Goal: Task Accomplishment & Management: Complete application form

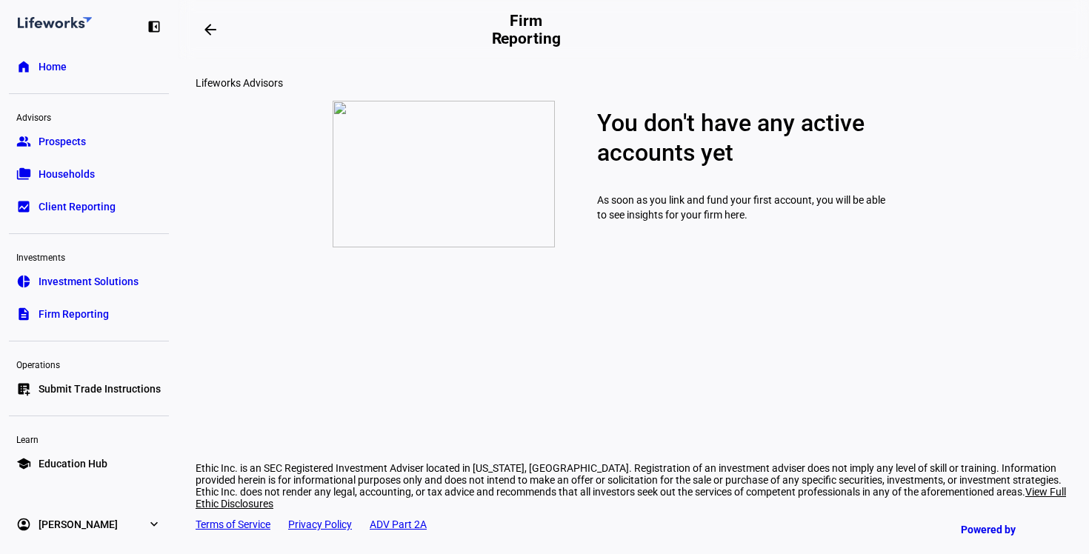
click at [61, 68] on span "Home" at bounding box center [53, 66] width 28 height 15
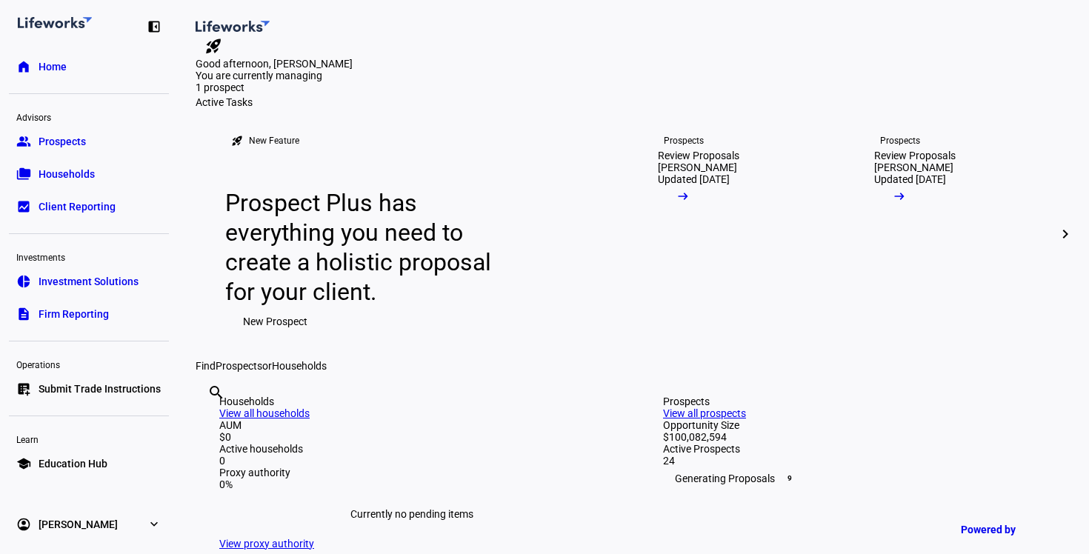
click at [90, 436] on div "Learn" at bounding box center [89, 438] width 160 height 21
click at [90, 459] on span "Education Hub" at bounding box center [73, 463] width 69 height 15
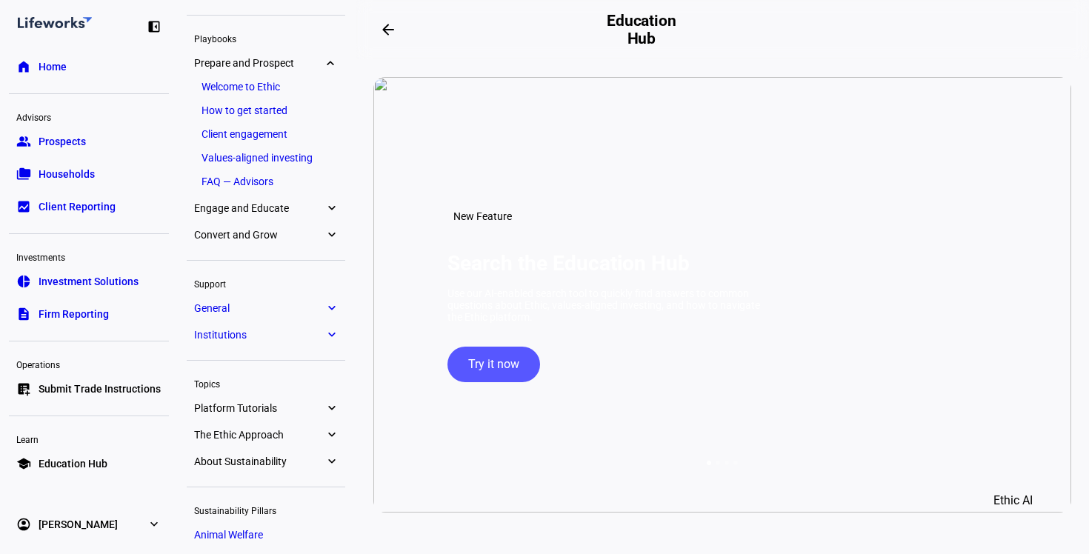
click at [262, 330] on span "Institutions" at bounding box center [259, 335] width 130 height 12
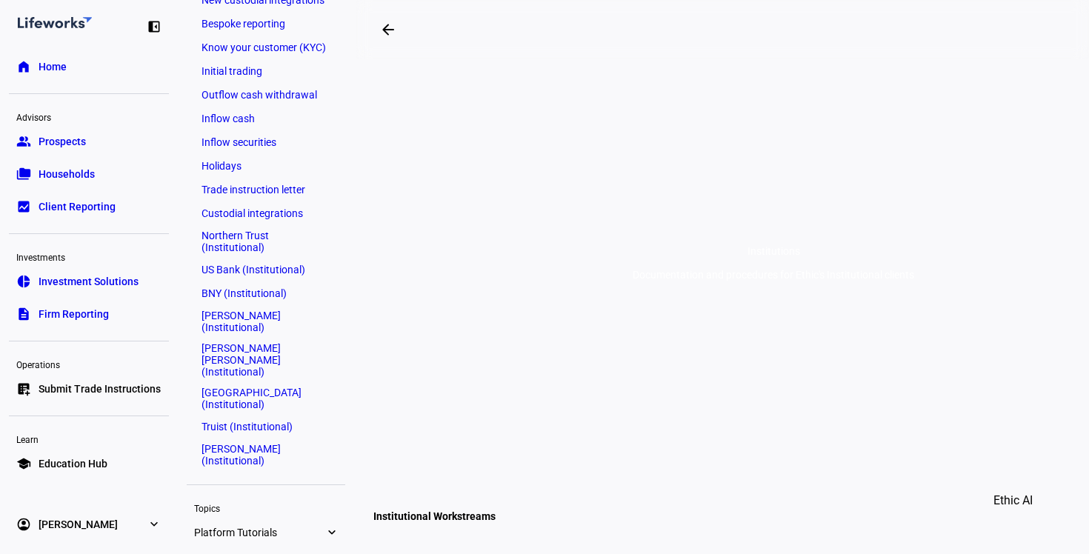
scroll to position [282, 0]
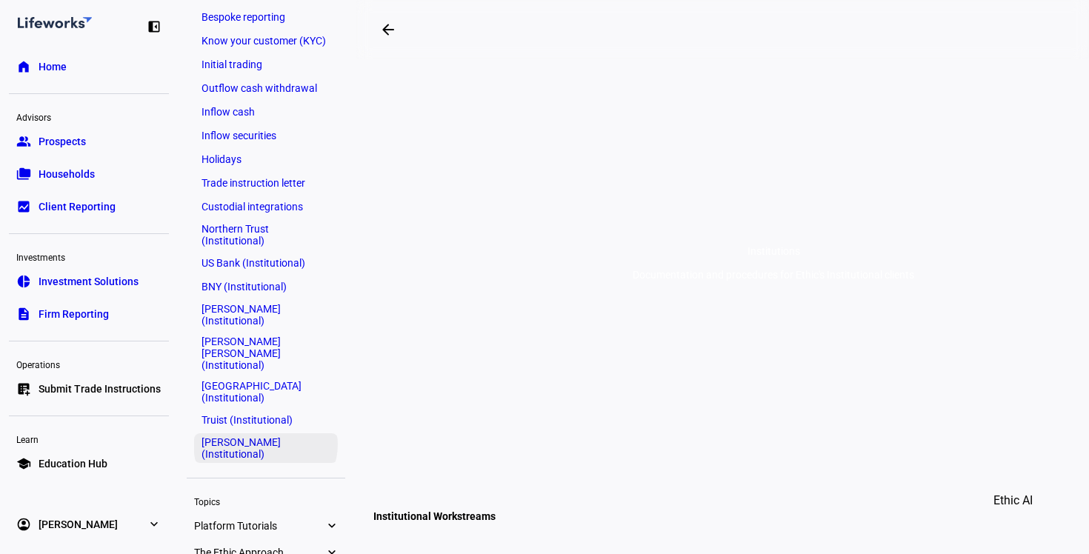
click at [263, 433] on link "[PERSON_NAME] (Institutional)" at bounding box center [266, 448] width 144 height 30
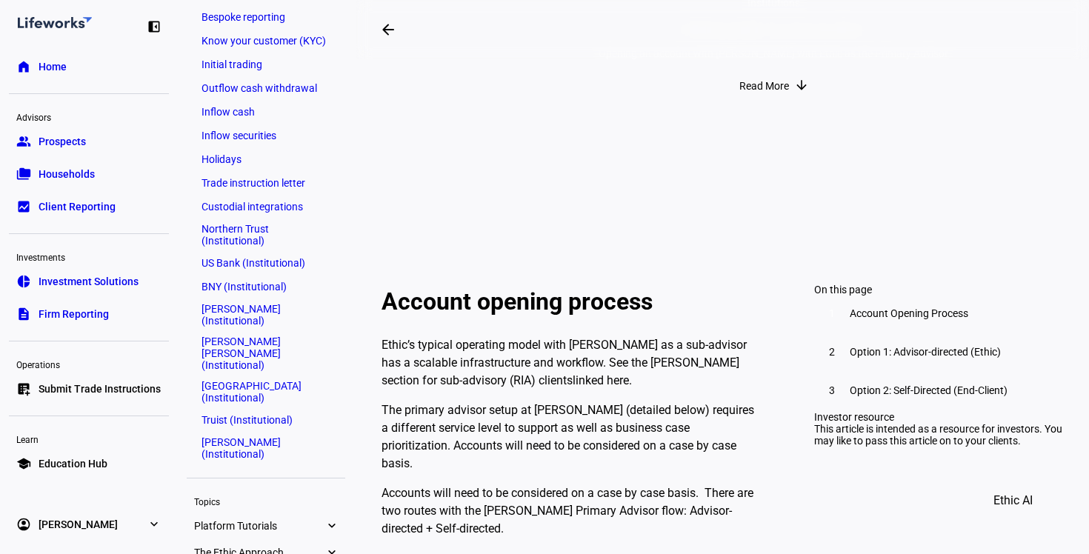
scroll to position [217, 0]
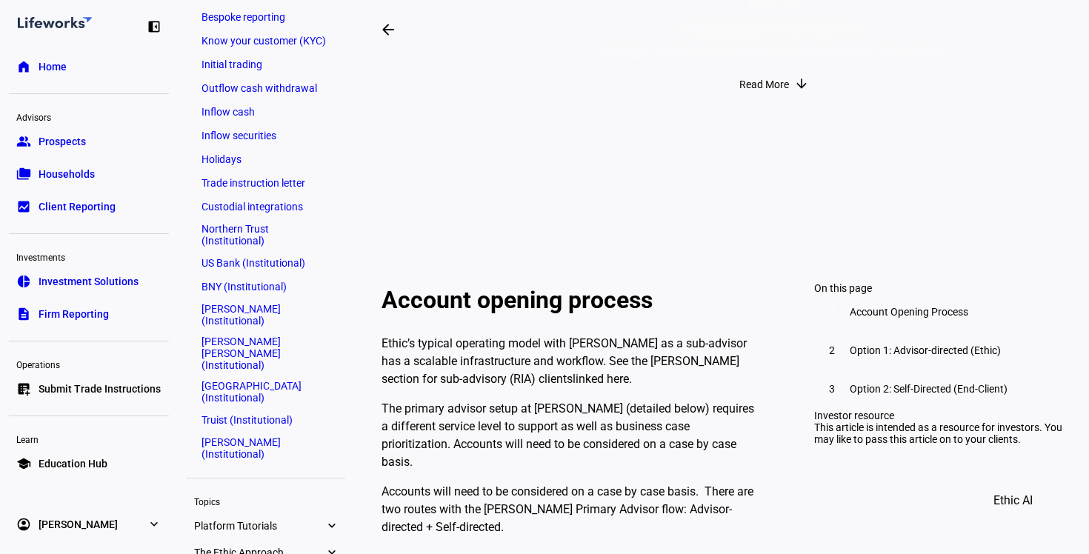
click at [573, 372] on link "linked here" at bounding box center [601, 379] width 56 height 14
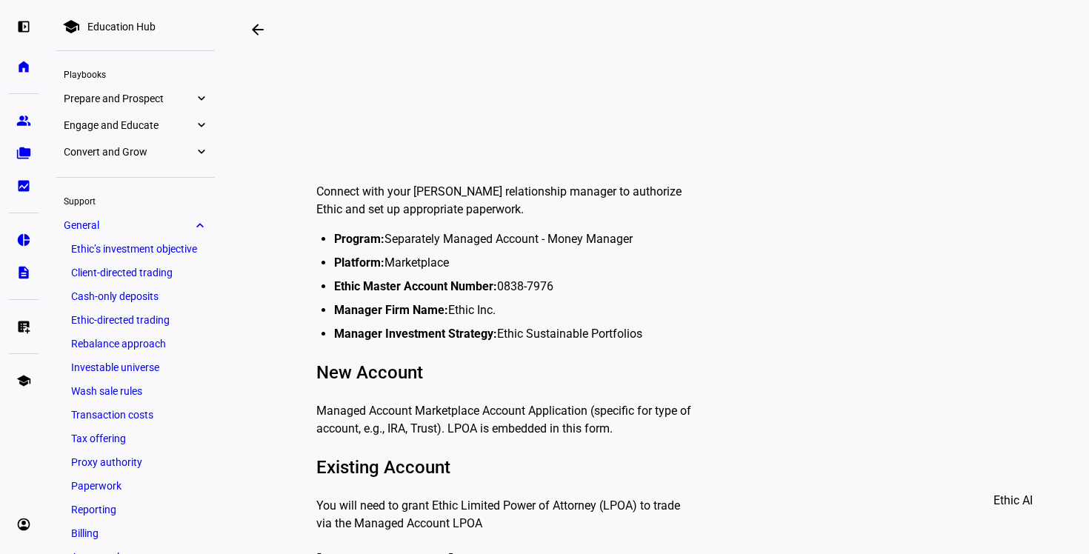
scroll to position [299, 0]
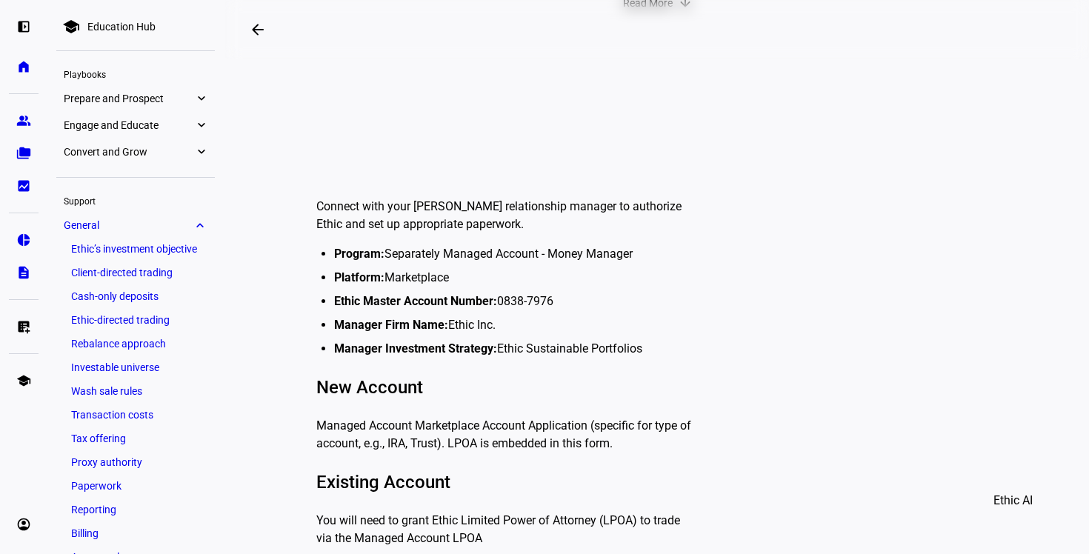
click at [445, 213] on p "Connect with your [PERSON_NAME] relationship manager to authorize Ethic and set…" at bounding box center [505, 216] width 379 height 36
click at [445, 223] on p "Connect with your [PERSON_NAME] relationship manager to authorize Ethic and set…" at bounding box center [505, 216] width 379 height 36
click at [473, 224] on p "Connect with your [PERSON_NAME] relationship manager to authorize Ethic and set…" at bounding box center [505, 216] width 379 height 36
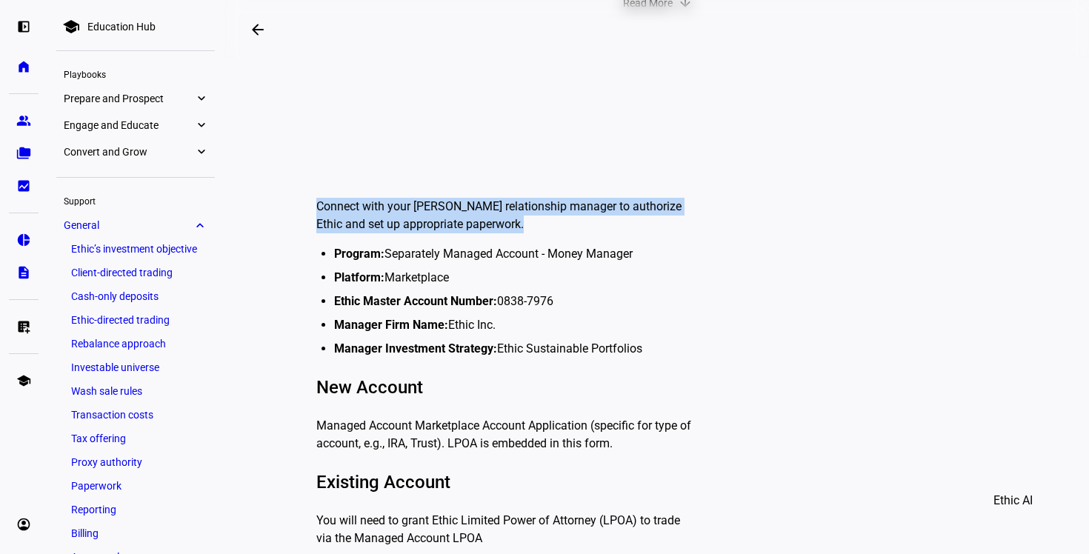
click at [473, 224] on p "Connect with your [PERSON_NAME] relationship manager to authorize Ethic and set…" at bounding box center [505, 216] width 379 height 36
click at [464, 219] on p "Connect with your [PERSON_NAME] relationship manager to authorize Ethic and set…" at bounding box center [505, 216] width 379 height 36
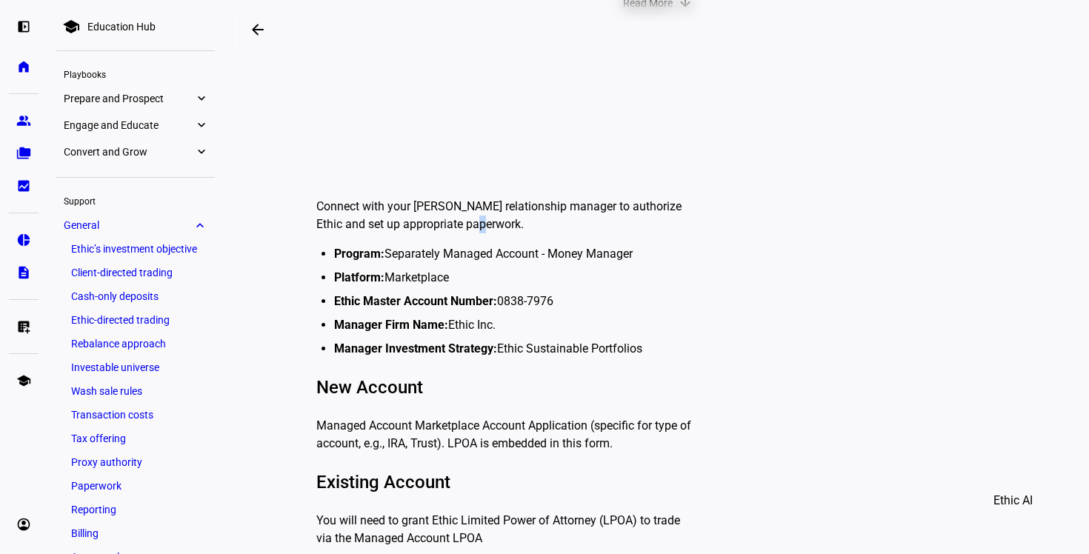
click at [464, 219] on p "Connect with your [PERSON_NAME] relationship manager to authorize Ethic and set…" at bounding box center [505, 216] width 379 height 36
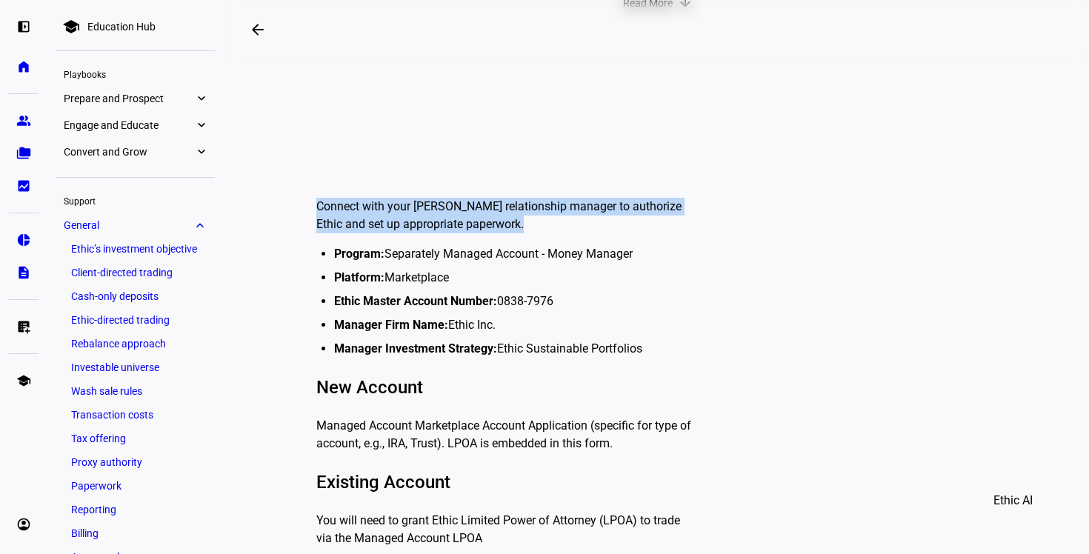
click at [464, 219] on p "Connect with your [PERSON_NAME] relationship manager to authorize Ethic and set…" at bounding box center [505, 216] width 379 height 36
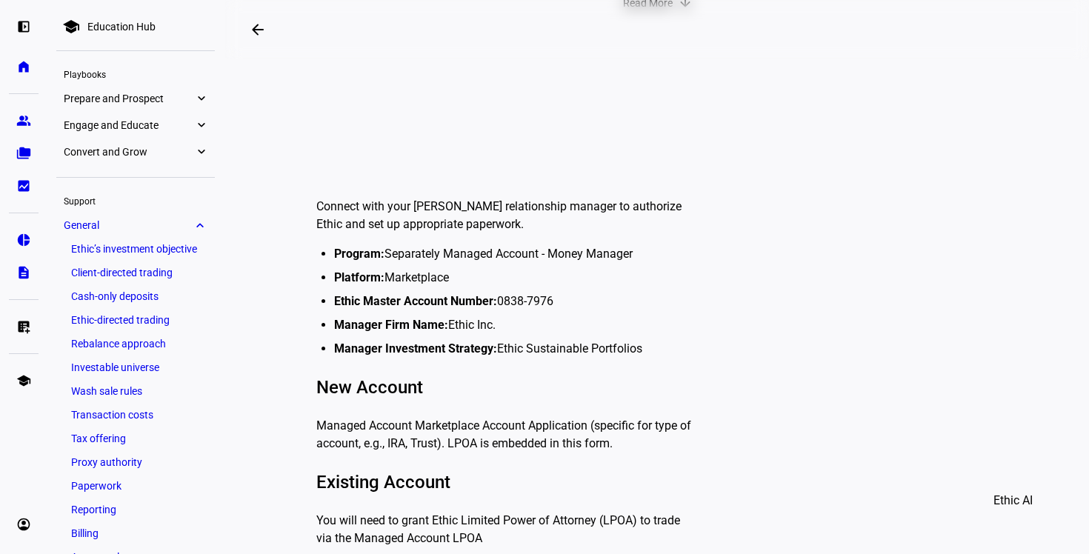
click at [465, 239] on div "Connect with your [PERSON_NAME] relationship manager to authorize Ethic and set…" at bounding box center [505, 447] width 379 height 522
click at [470, 277] on li "Platform: Marketplace" at bounding box center [515, 278] width 362 height 18
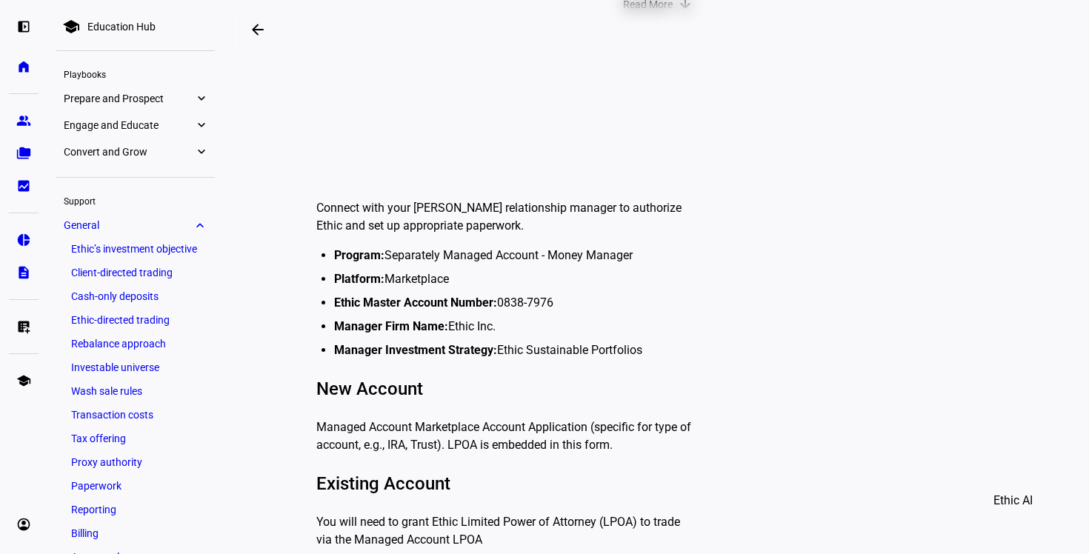
click at [520, 342] on li "Manager Investment Strategy: Ethic Sustainable Portfolios" at bounding box center [515, 351] width 362 height 18
click at [562, 355] on li "Manager Investment Strategy: Ethic Sustainable Portfolios" at bounding box center [515, 351] width 362 height 18
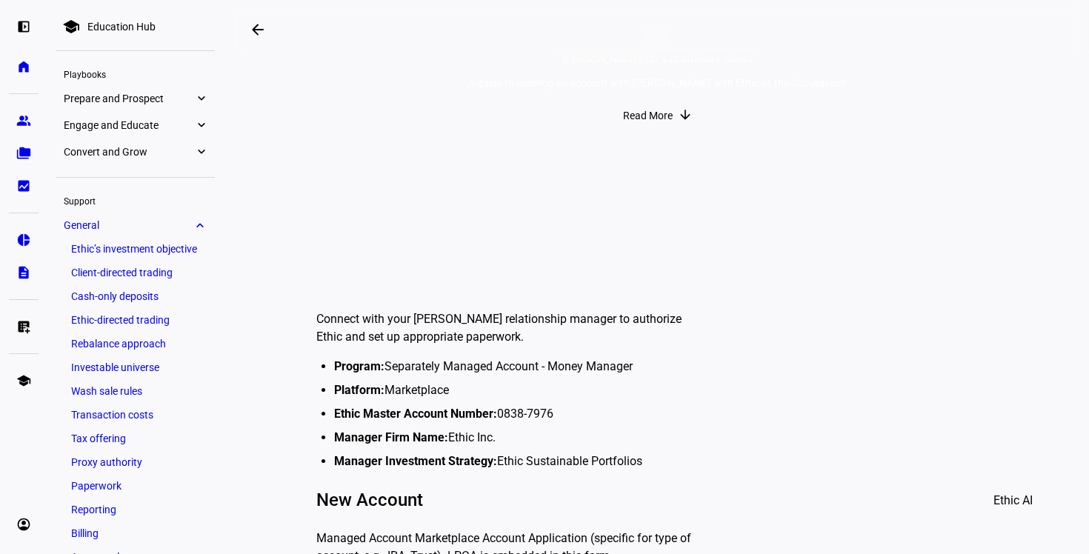
scroll to position [188, 0]
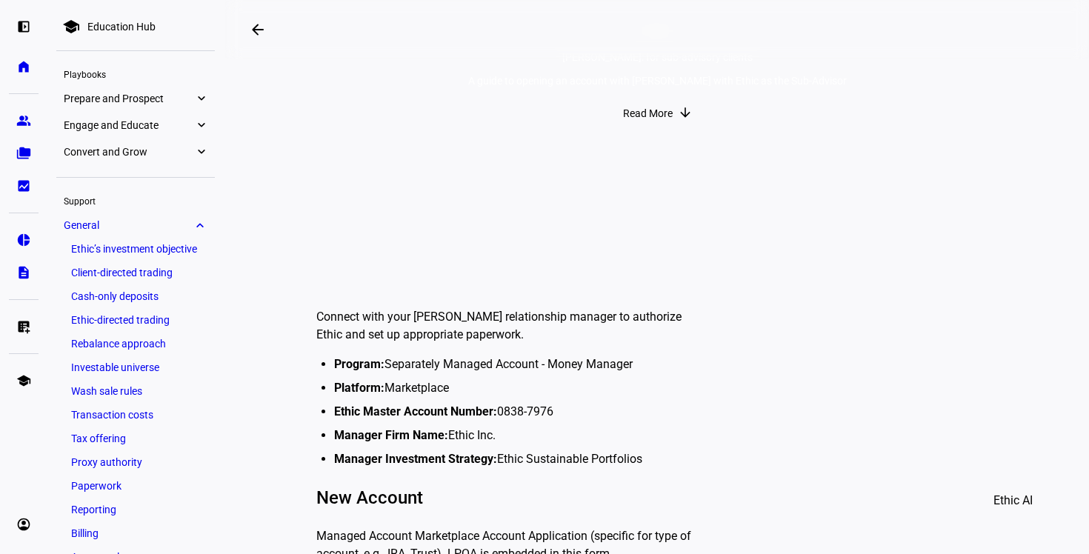
click at [459, 398] on ul "Program: Separately Managed Account - Money Manager Platform: Marketplace Ethic…" at bounding box center [508, 412] width 373 height 113
click at [432, 383] on li "Platform: Marketplace" at bounding box center [515, 388] width 362 height 18
click at [390, 397] on ul "Program: Separately Managed Account - Money Manager Platform: Marketplace Ethic…" at bounding box center [508, 412] width 373 height 113
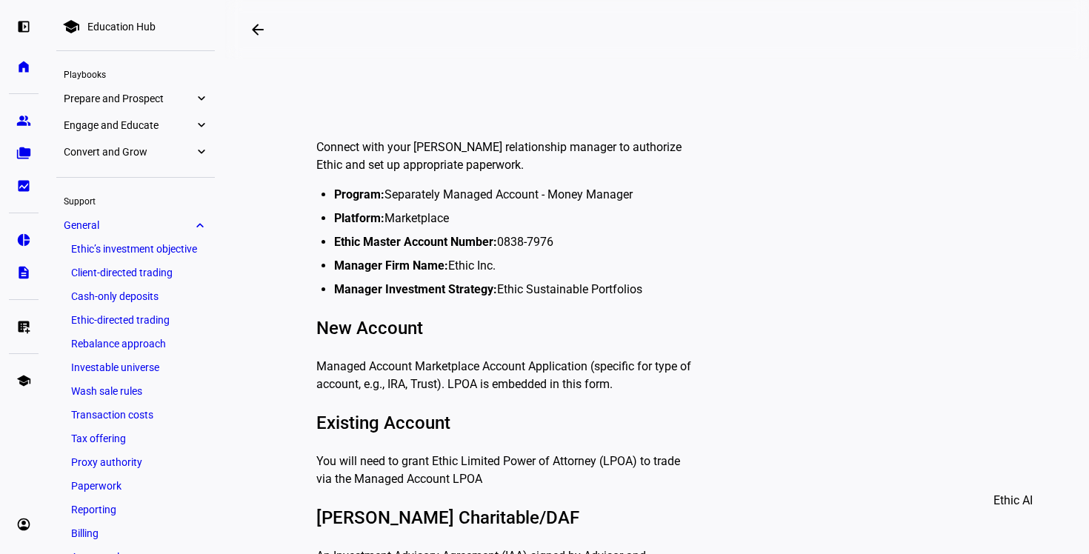
scroll to position [362, 0]
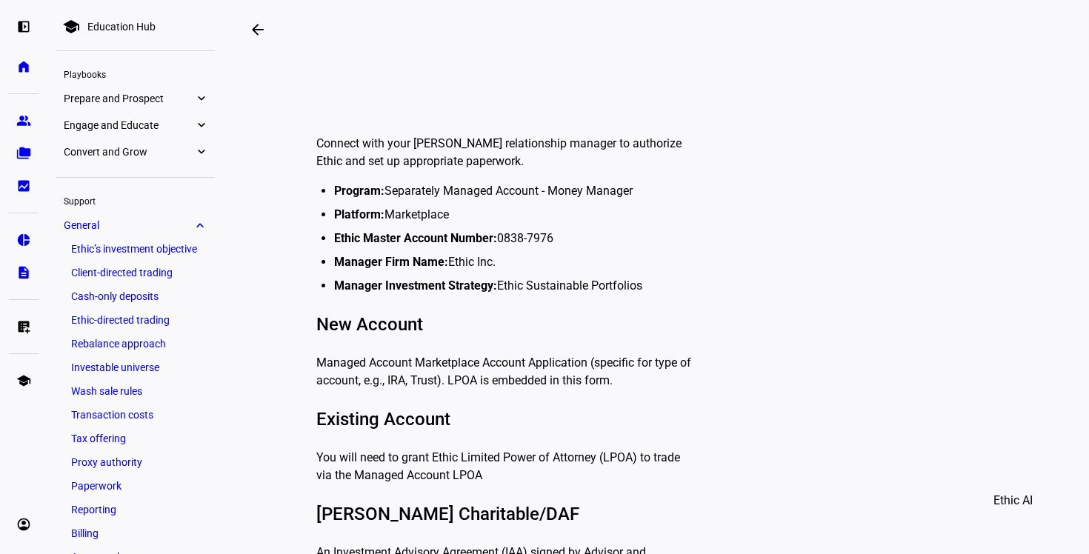
click at [422, 224] on ul "Program: Separately Managed Account - Money Manager Platform: Marketplace Ethic…" at bounding box center [508, 238] width 373 height 113
click at [419, 216] on li "Platform: Marketplace" at bounding box center [515, 215] width 362 height 18
click at [419, 221] on li "Platform: Marketplace" at bounding box center [515, 215] width 362 height 18
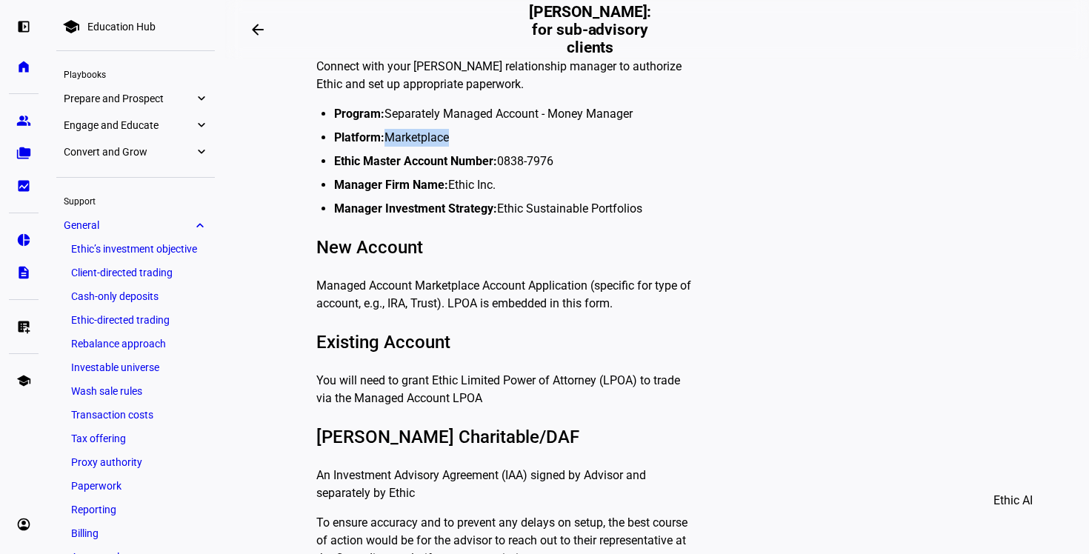
scroll to position [449, 0]
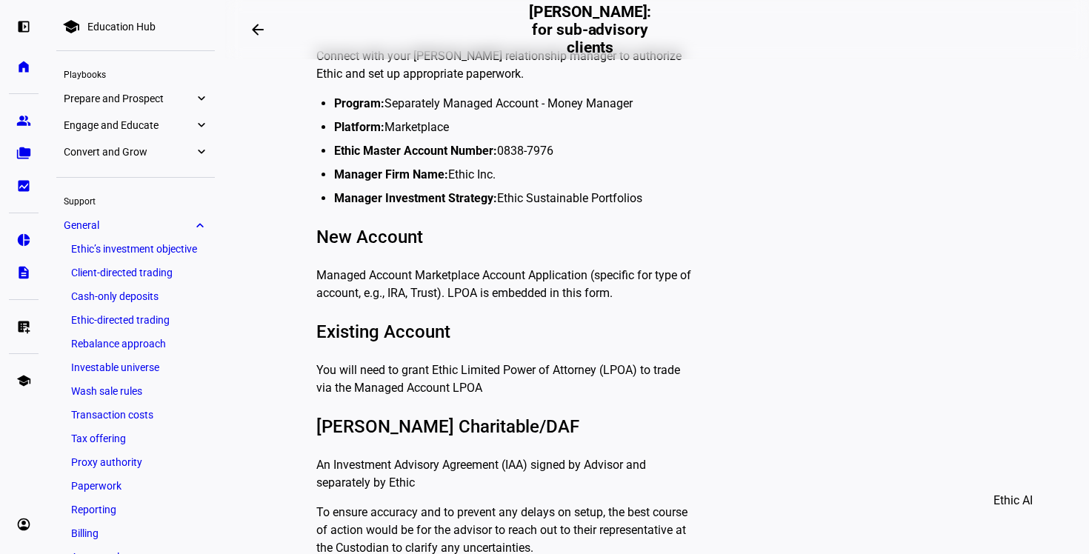
click at [594, 337] on h3 "Existing Account" at bounding box center [505, 332] width 379 height 24
click at [555, 366] on p "You will need to grant Ethic Limited Power of Attorney (LPOA) to trade via the …" at bounding box center [505, 380] width 379 height 36
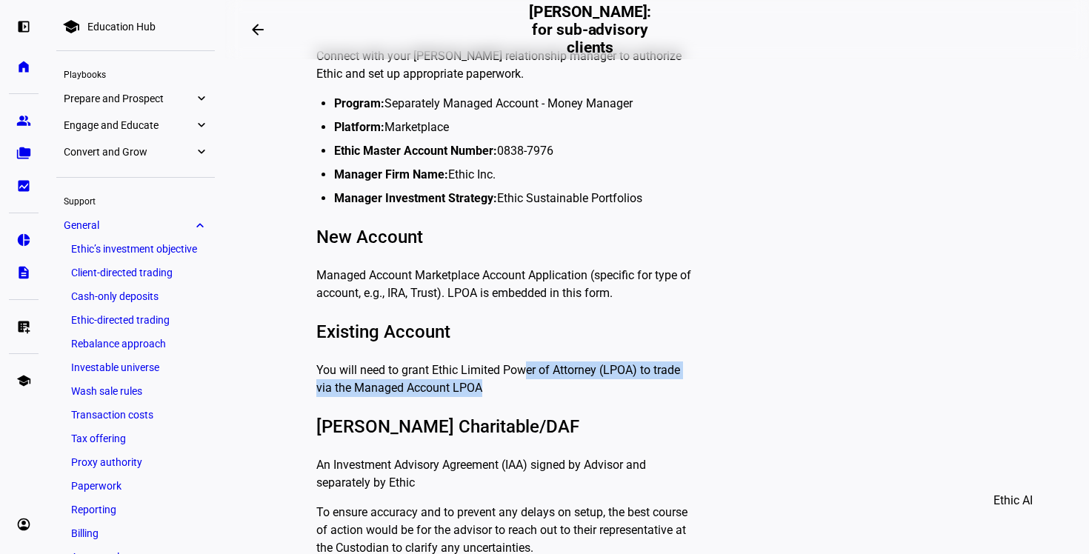
drag, startPoint x: 555, startPoint y: 372, endPoint x: 522, endPoint y: 353, distance: 37.9
click at [522, 362] on p "You will need to grant Ethic Limited Power of Attorney (LPOA) to trade via the …" at bounding box center [505, 380] width 379 height 36
click at [520, 362] on p "You will need to grant Ethic Limited Power of Attorney (LPOA) to trade via the …" at bounding box center [505, 380] width 379 height 36
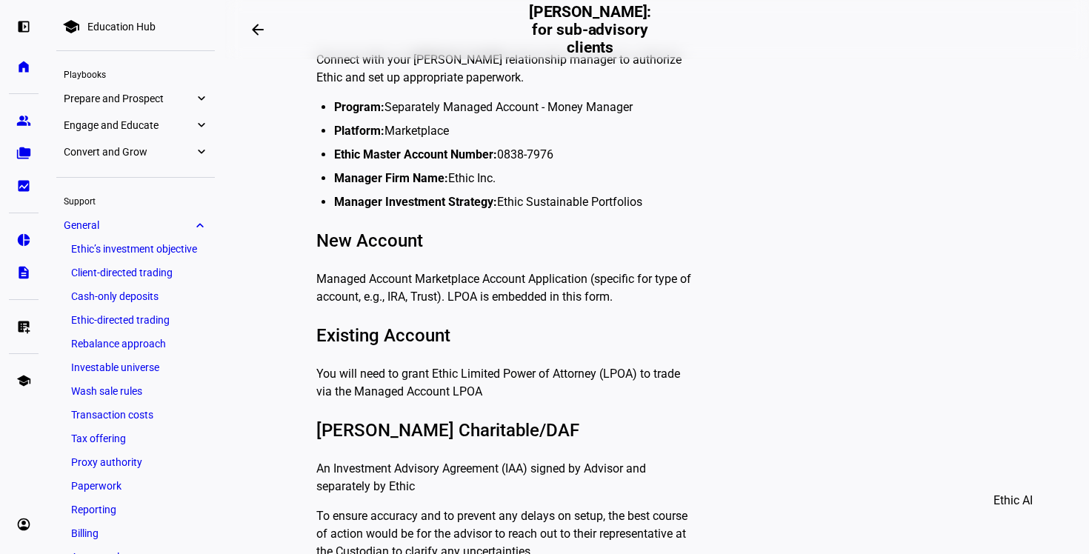
scroll to position [466, 0]
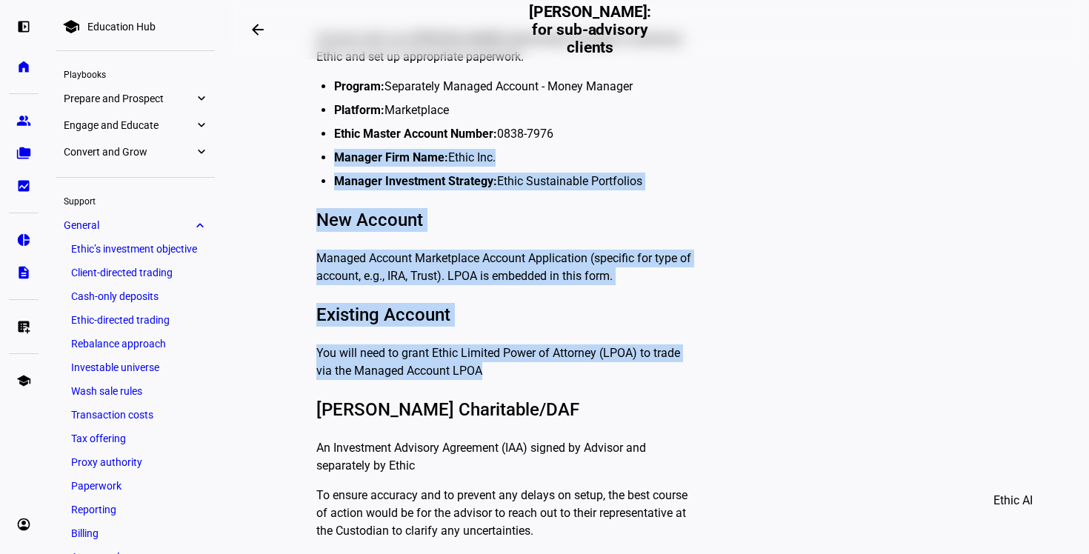
drag, startPoint x: 488, startPoint y: 356, endPoint x: 325, endPoint y: 164, distance: 251.8
click at [326, 164] on div "Connect with your [PERSON_NAME] relationship manager to authorize Ethic and set…" at bounding box center [505, 280] width 379 height 522
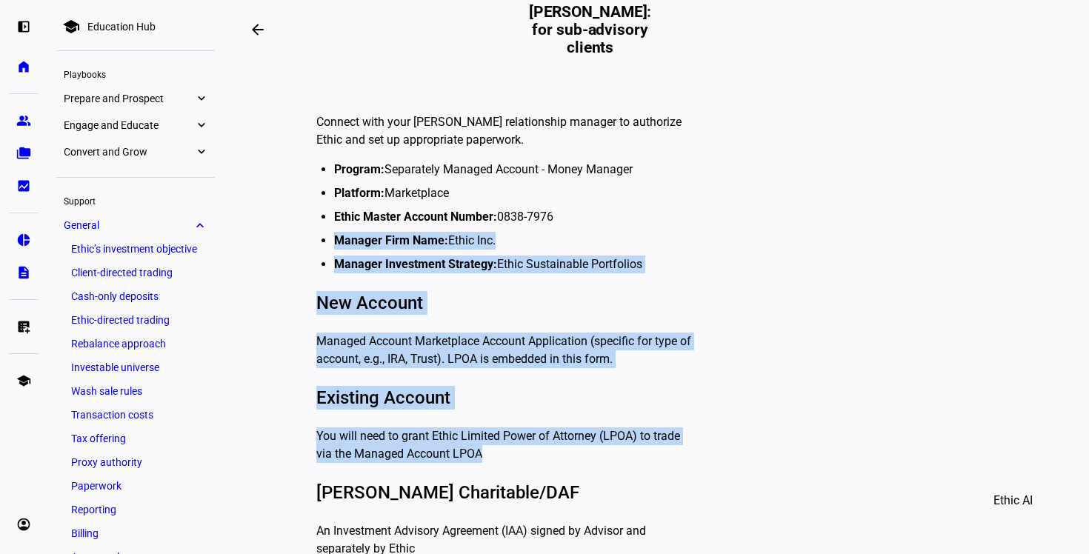
scroll to position [356, 0]
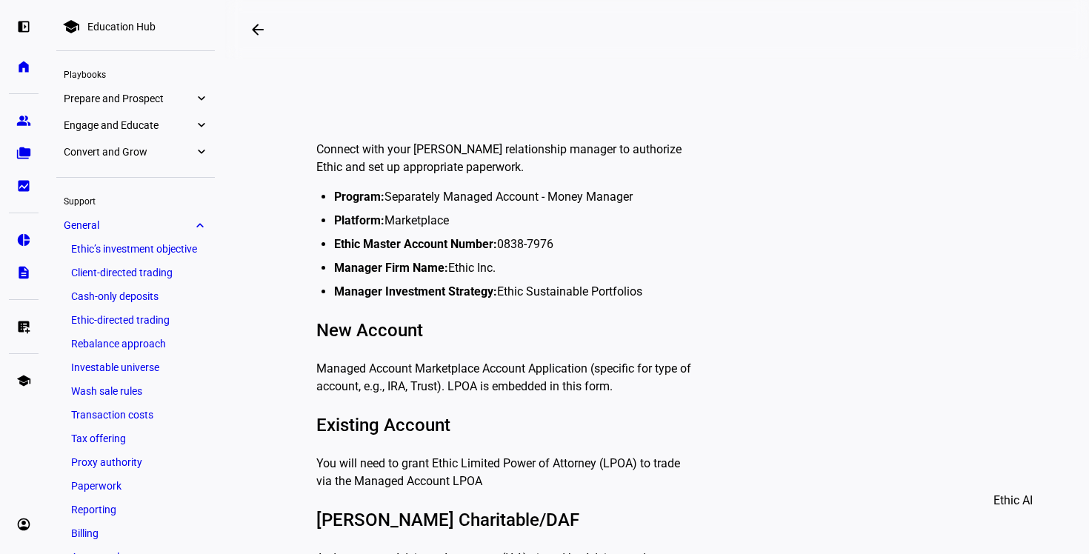
click at [325, 158] on p "Connect with your [PERSON_NAME] relationship manager to authorize Ethic and set…" at bounding box center [505, 159] width 379 height 36
click at [316, 150] on p "Connect with your [PERSON_NAME] relationship manager to authorize Ethic and set…" at bounding box center [505, 159] width 379 height 36
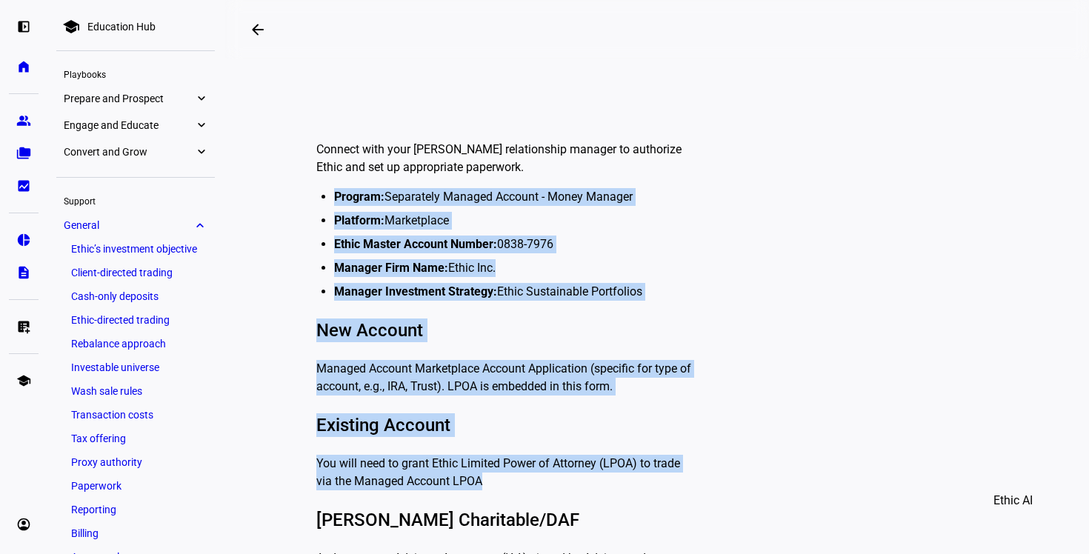
drag, startPoint x: 331, startPoint y: 193, endPoint x: 491, endPoint y: 467, distance: 318.1
click at [491, 467] on div "Connect with your [PERSON_NAME] relationship manager to authorize Ethic and set…" at bounding box center [505, 390] width 379 height 522
copy div "Program: Separately Managed Account - Money Manager Platform: Marketplace Ethic…"
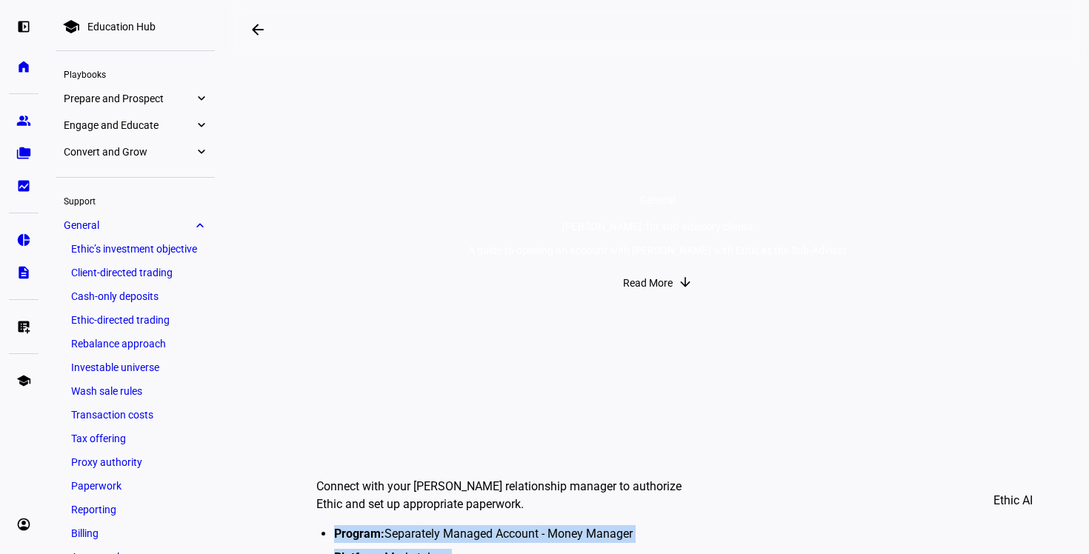
scroll to position [0, 0]
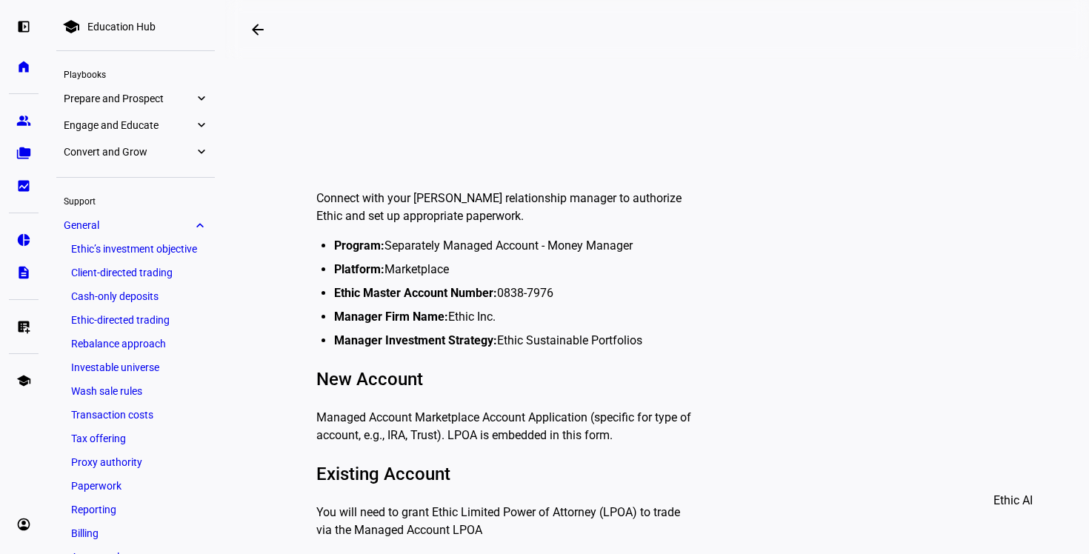
click at [628, 289] on li "Ethic Master Account Number: 0838-7976" at bounding box center [515, 293] width 362 height 18
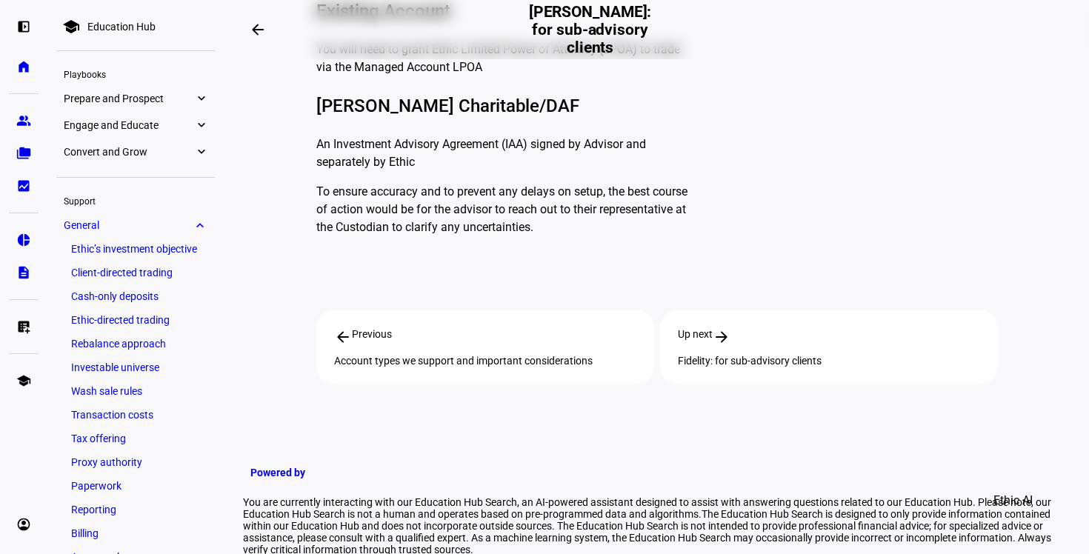
scroll to position [778, 0]
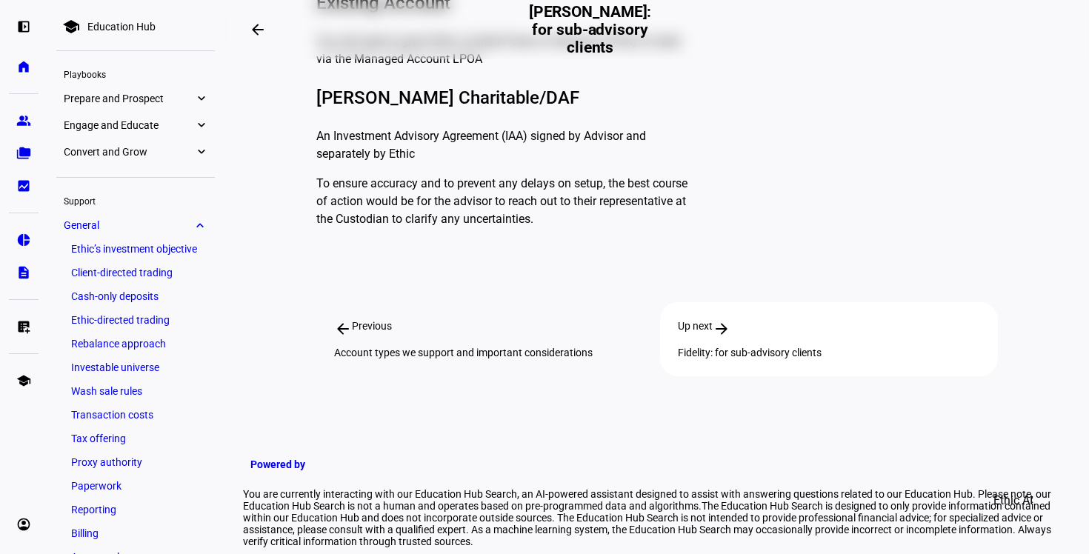
click at [548, 347] on div "Account types we support and important considerations" at bounding box center [485, 353] width 302 height 12
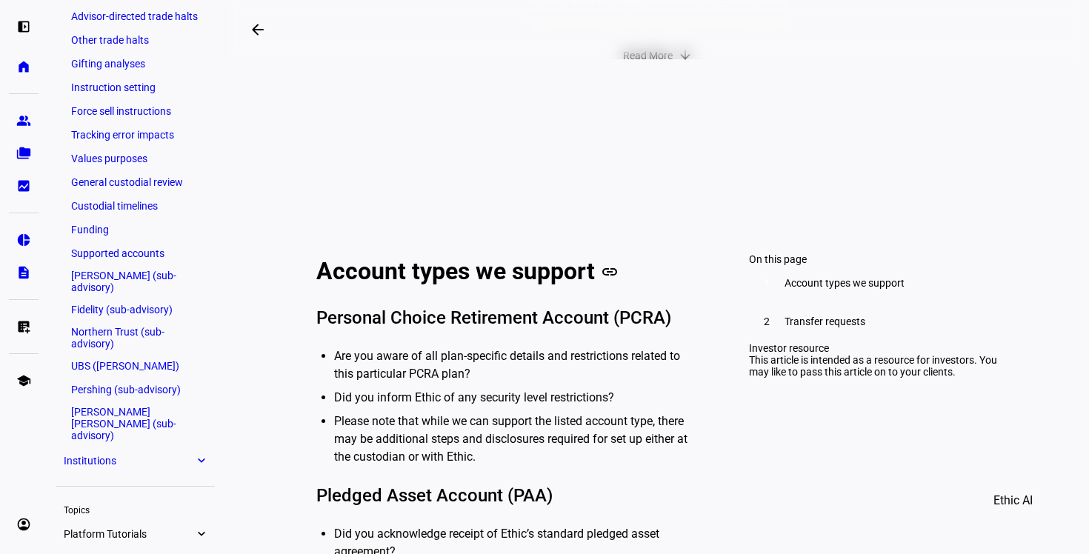
scroll to position [1425, 0]
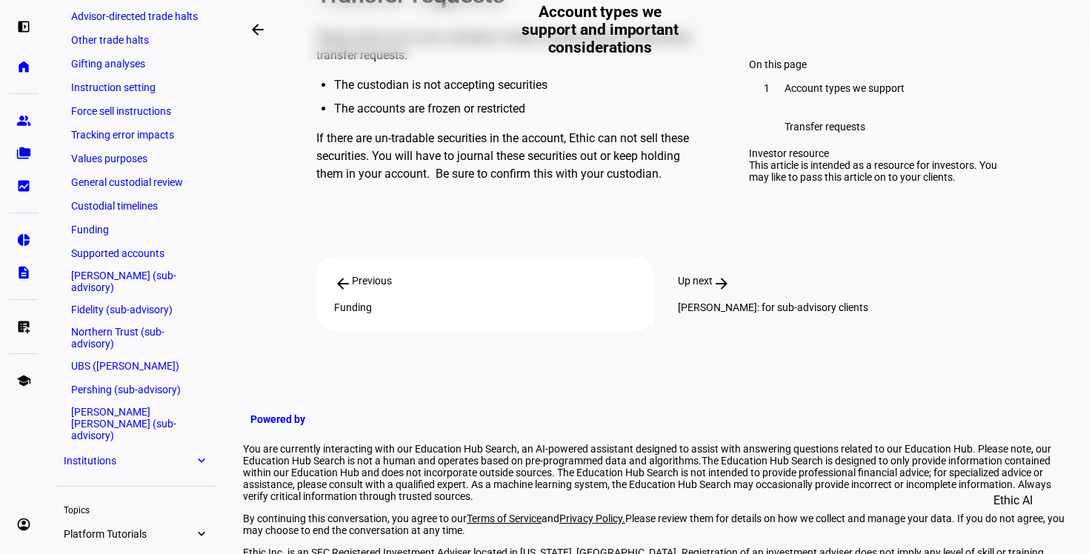
click at [811, 293] on div "Up next arrow_forward [PERSON_NAME]: for sub-advisory clients" at bounding box center [829, 294] width 338 height 74
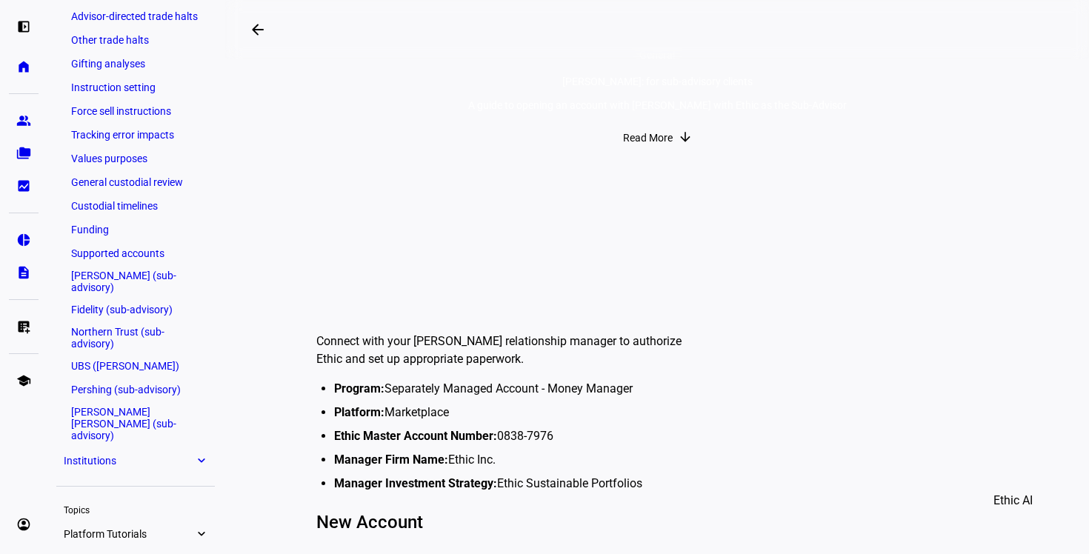
click at [682, 153] on span at bounding box center [657, 138] width 99 height 30
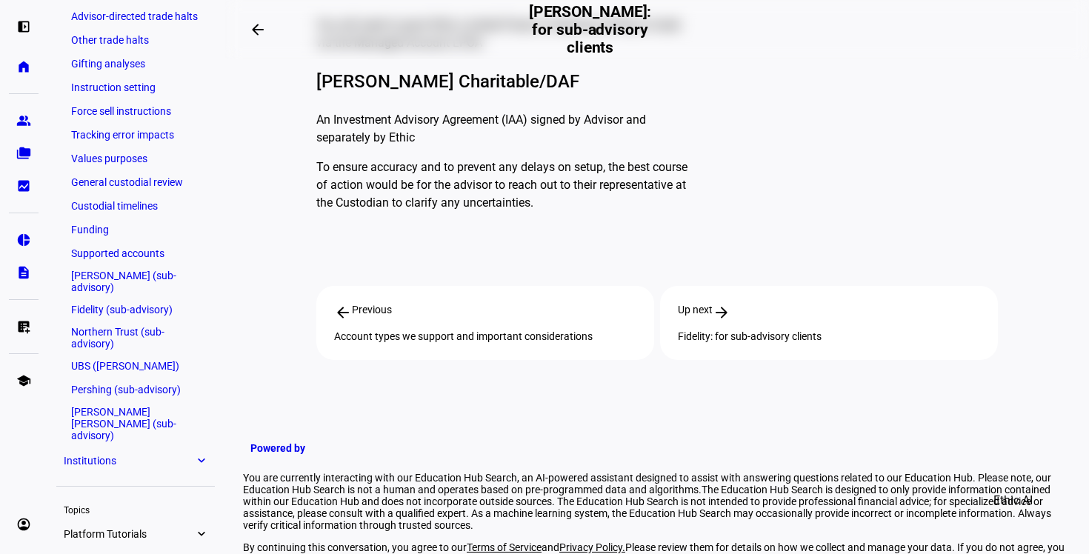
scroll to position [919, 0]
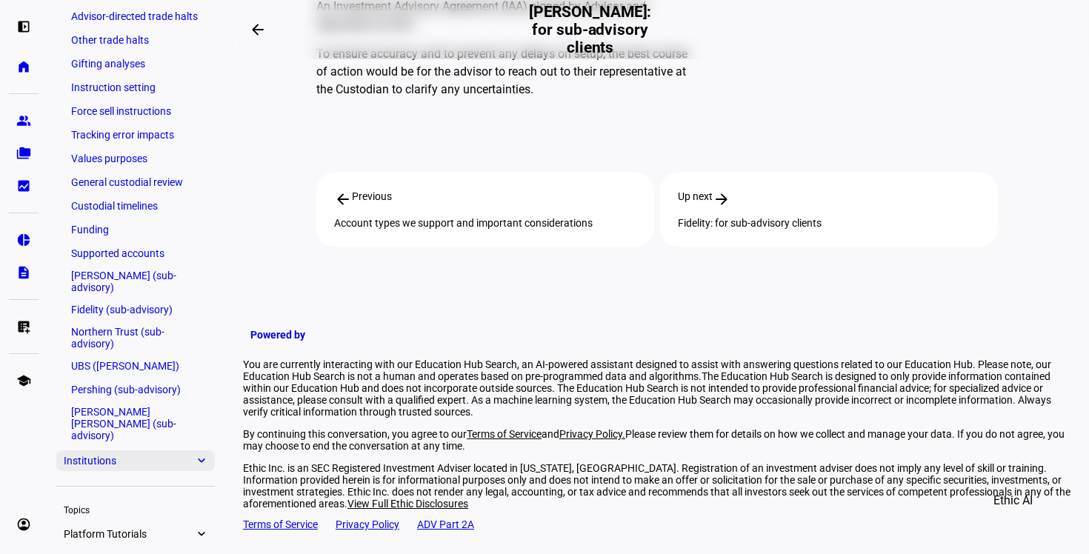
click at [182, 455] on span "Institutions" at bounding box center [129, 461] width 130 height 12
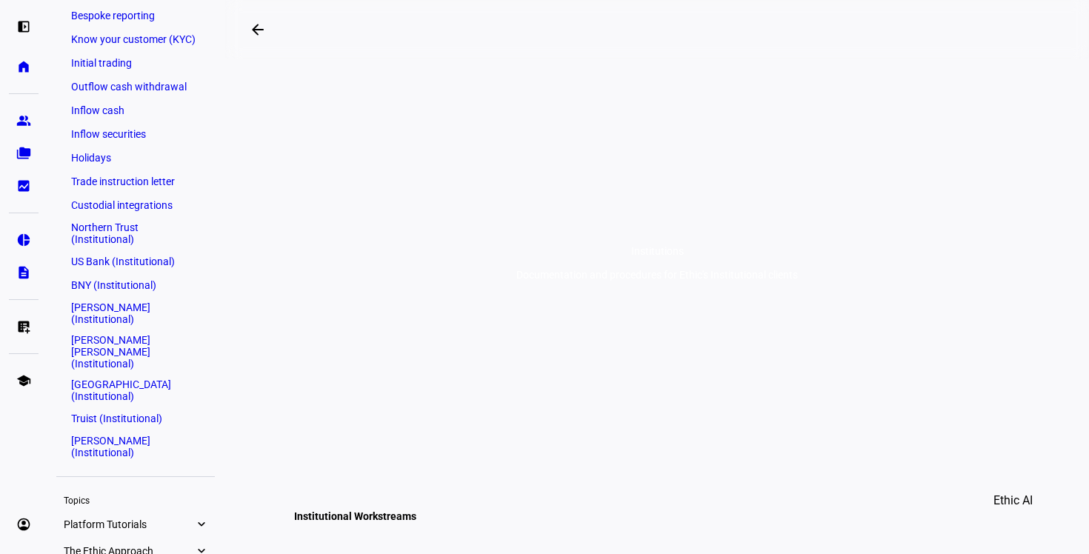
scroll to position [283, 0]
click at [119, 68] on link "Initial trading" at bounding box center [136, 63] width 144 height 21
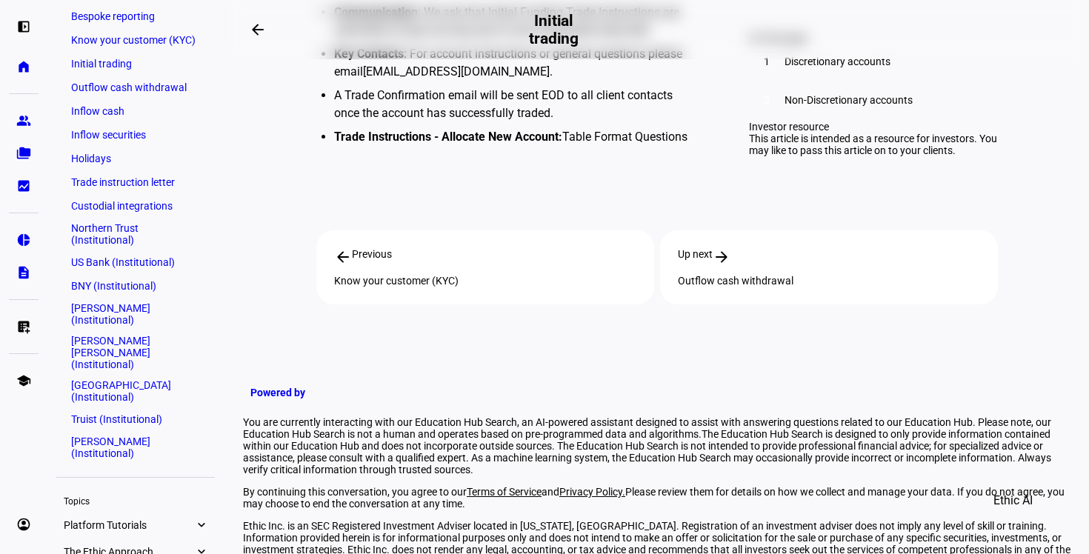
scroll to position [1043, 0]
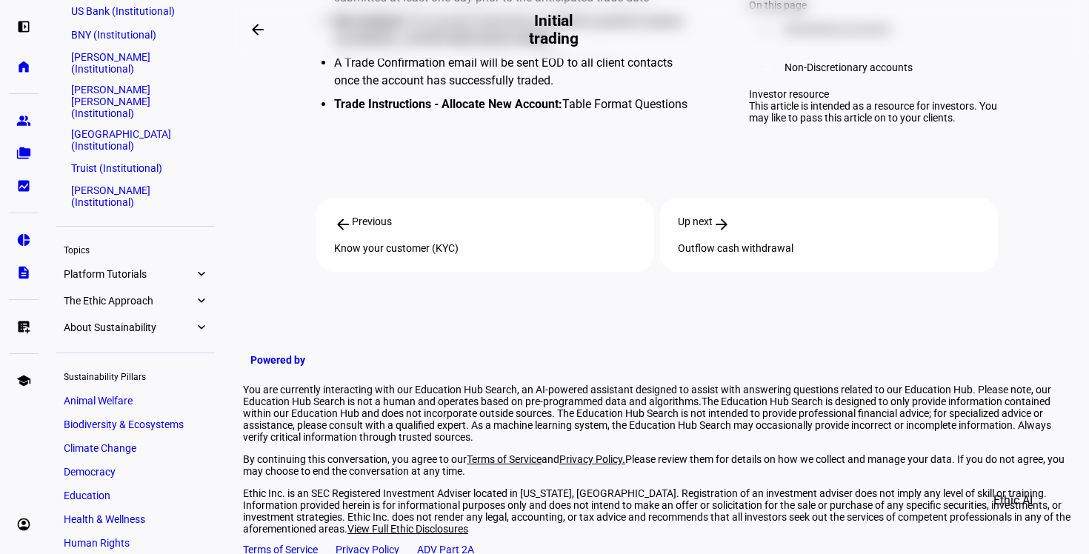
click at [167, 264] on link "Platform Tutorials expand_more" at bounding box center [135, 274] width 159 height 21
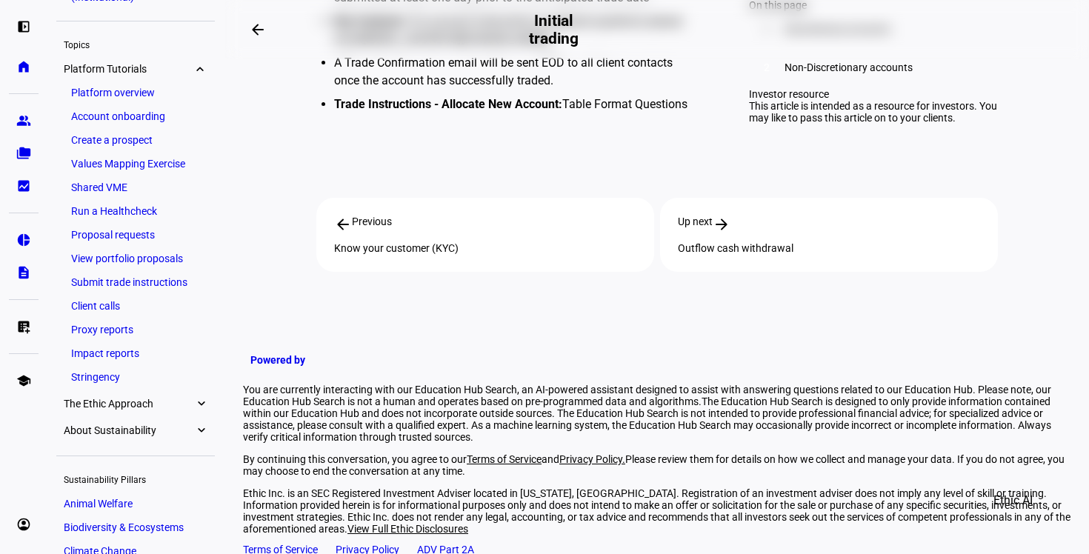
scroll to position [737, 0]
click at [146, 108] on link "Account onboarding" at bounding box center [136, 118] width 144 height 21
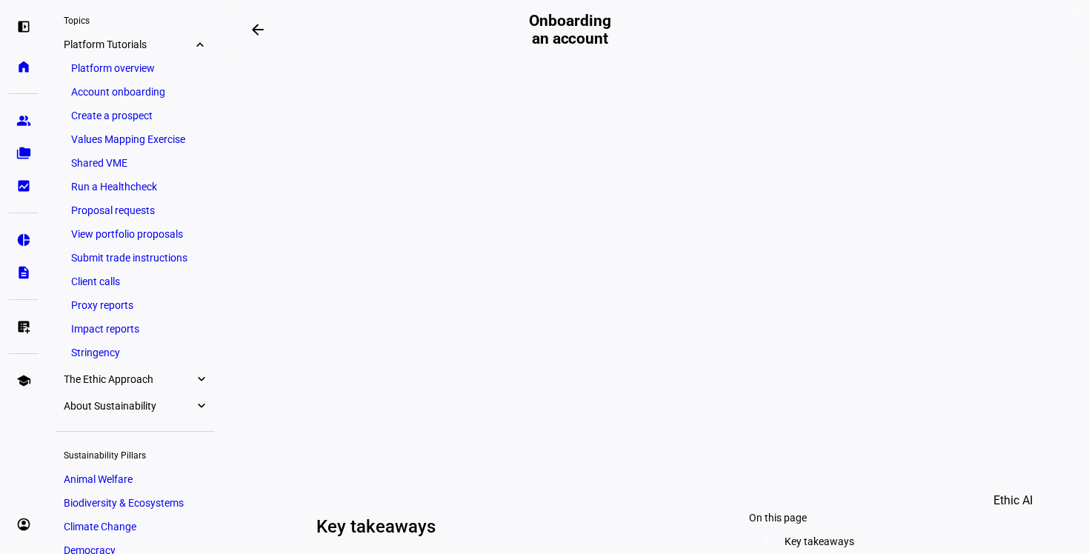
scroll to position [162, 0]
click at [10, 72] on link "home Home" at bounding box center [24, 67] width 30 height 30
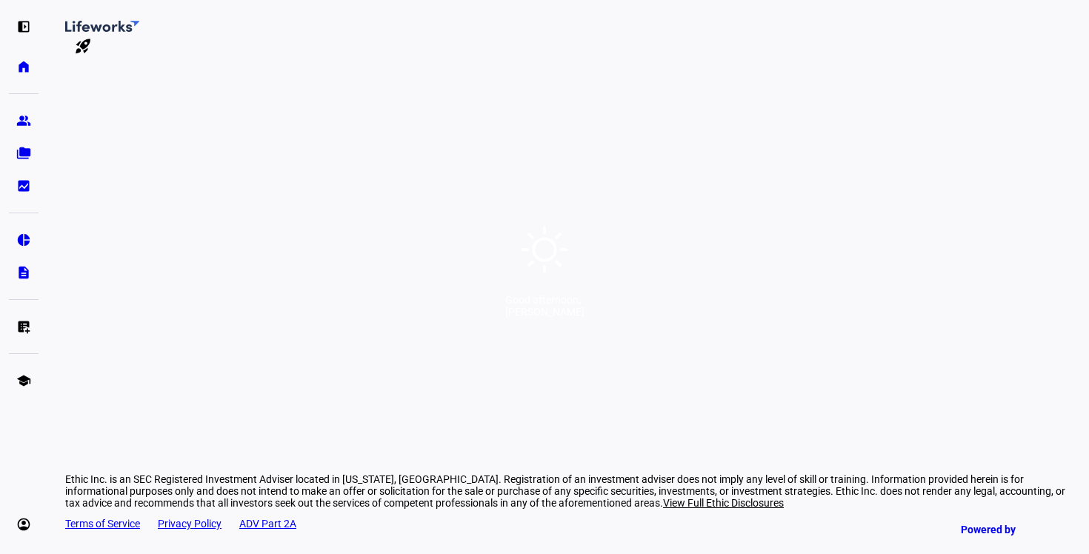
scroll to position [0, 7]
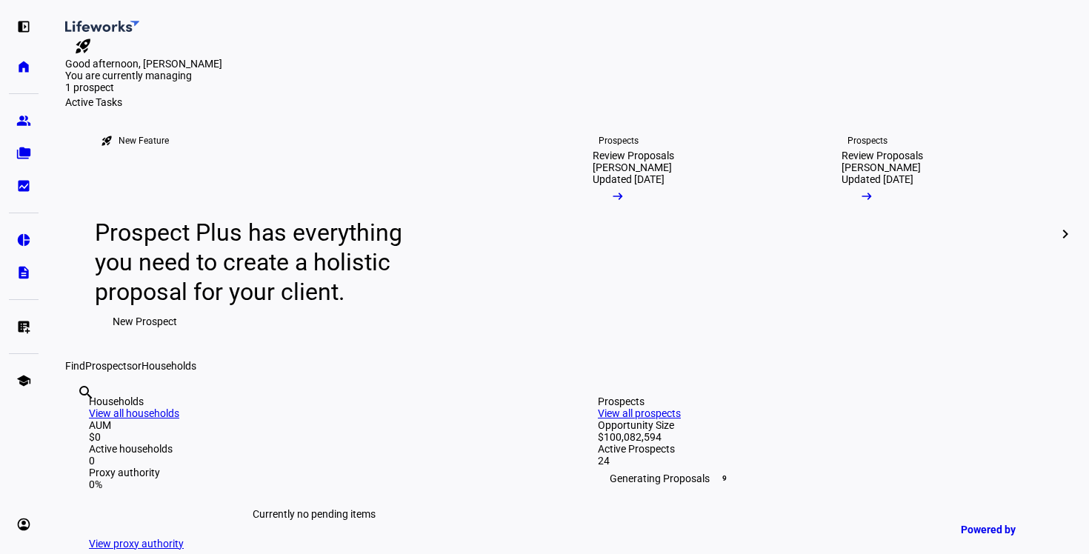
drag, startPoint x: 655, startPoint y: 309, endPoint x: 662, endPoint y: 164, distance: 145.4
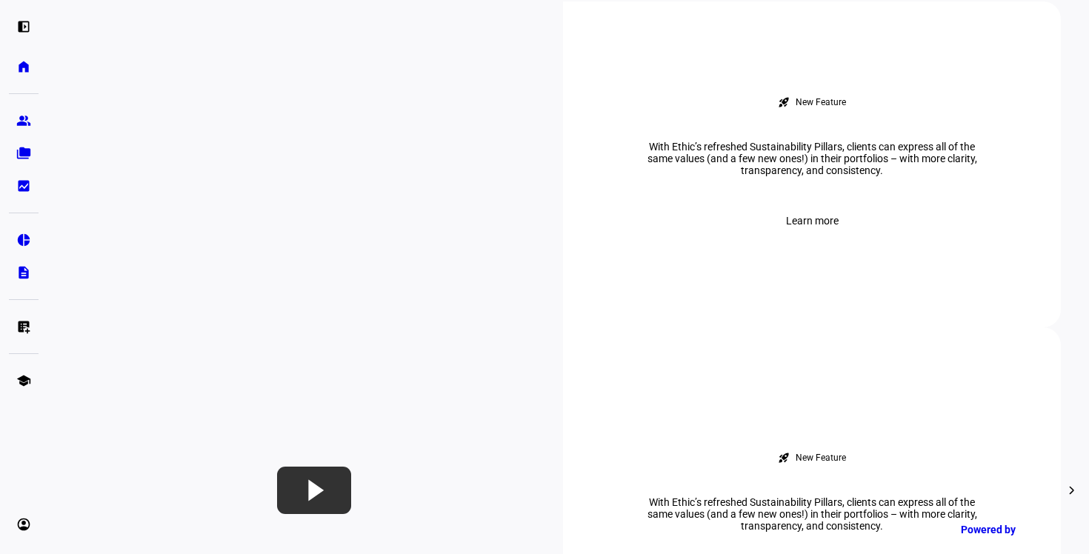
scroll to position [630, 0]
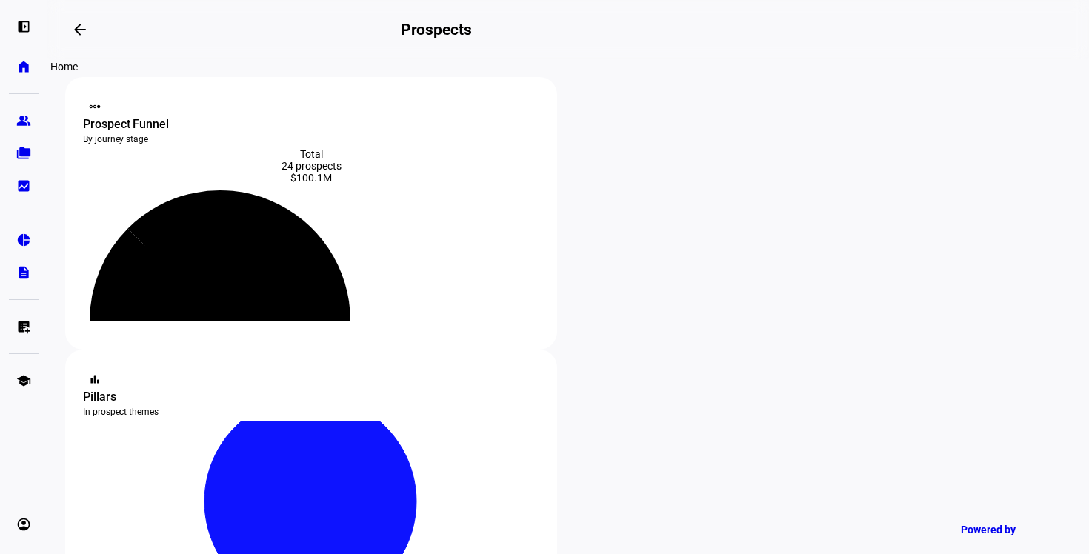
click at [22, 63] on eth-mat-symbol "home" at bounding box center [23, 66] width 15 height 15
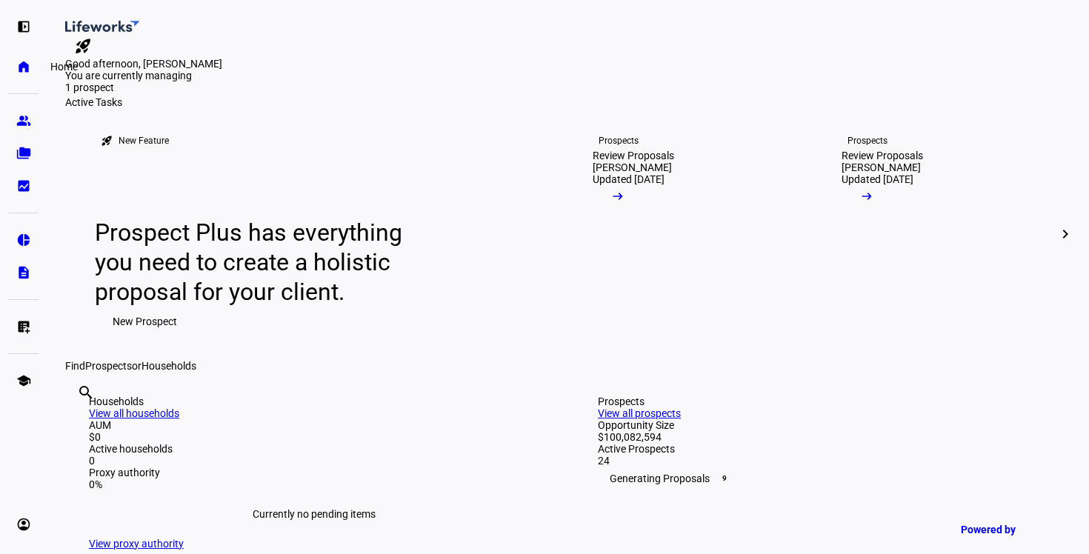
click at [26, 74] on link "home Home" at bounding box center [24, 67] width 30 height 30
click at [16, 519] on eth-mat-symbol "account_circle" at bounding box center [23, 524] width 15 height 15
click at [72, 482] on span "My Team" at bounding box center [50, 485] width 41 height 15
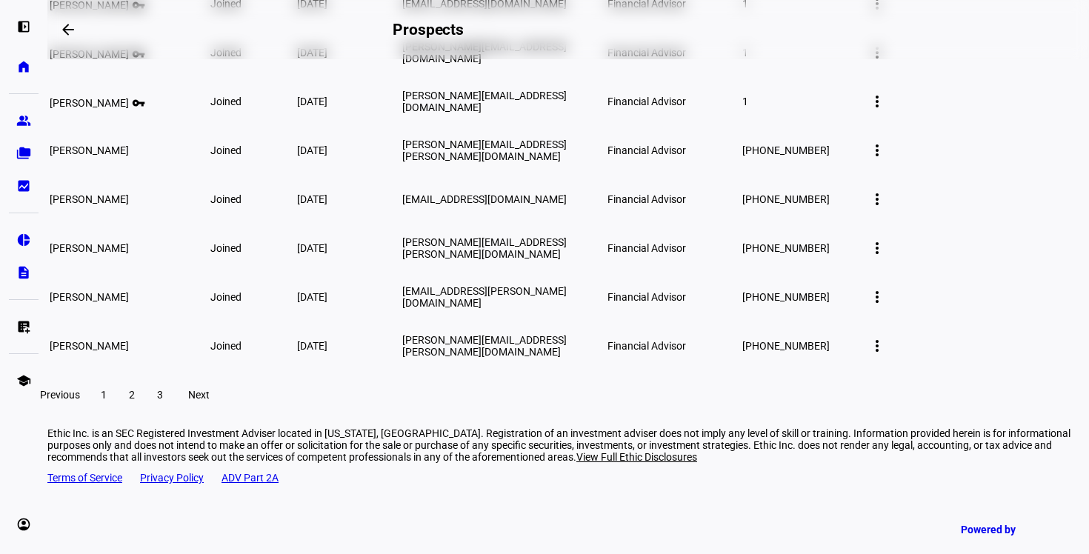
scroll to position [371, 0]
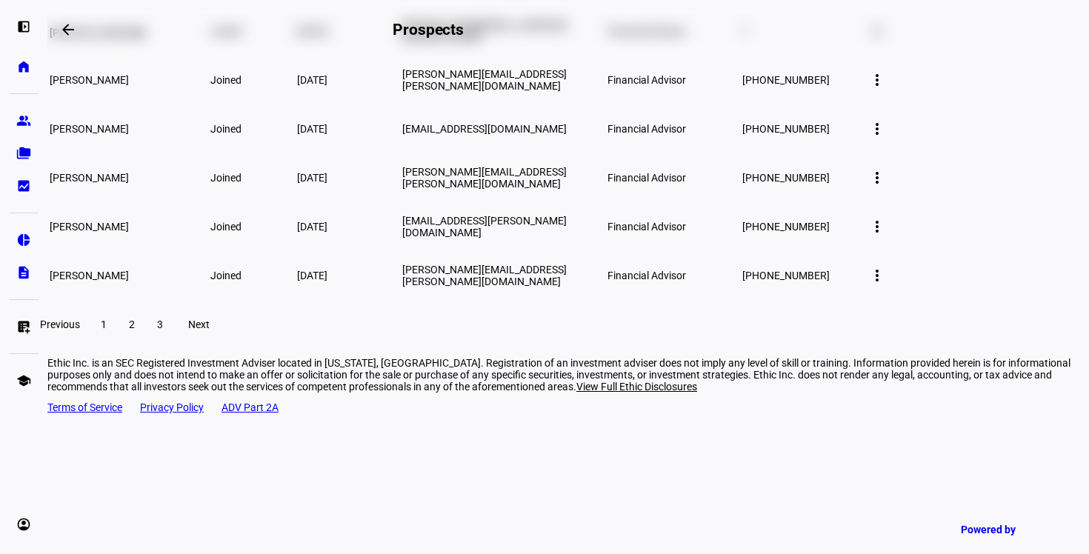
click at [145, 342] on span at bounding box center [132, 325] width 27 height 36
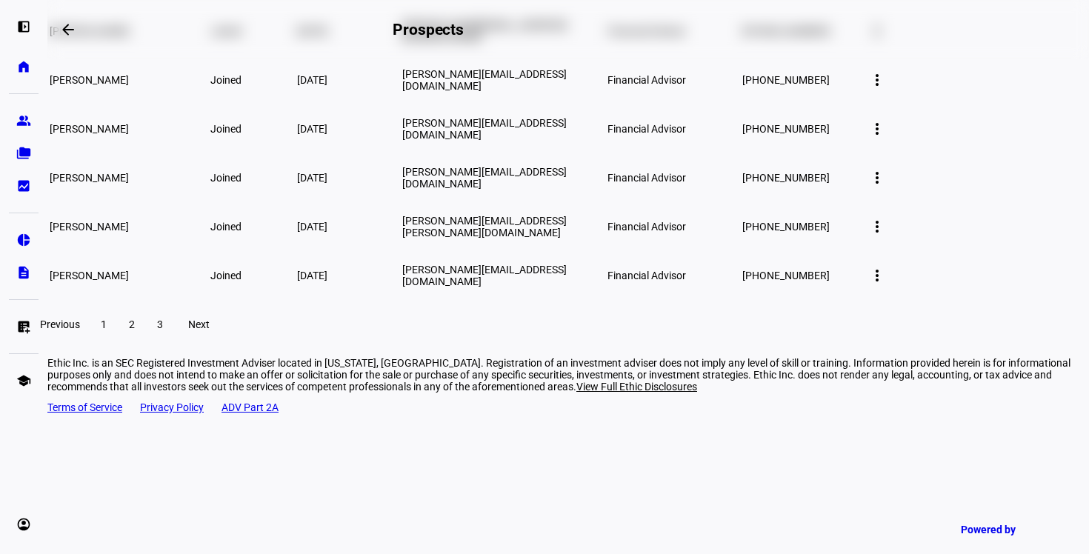
click at [163, 330] on span "3" at bounding box center [160, 325] width 6 height 12
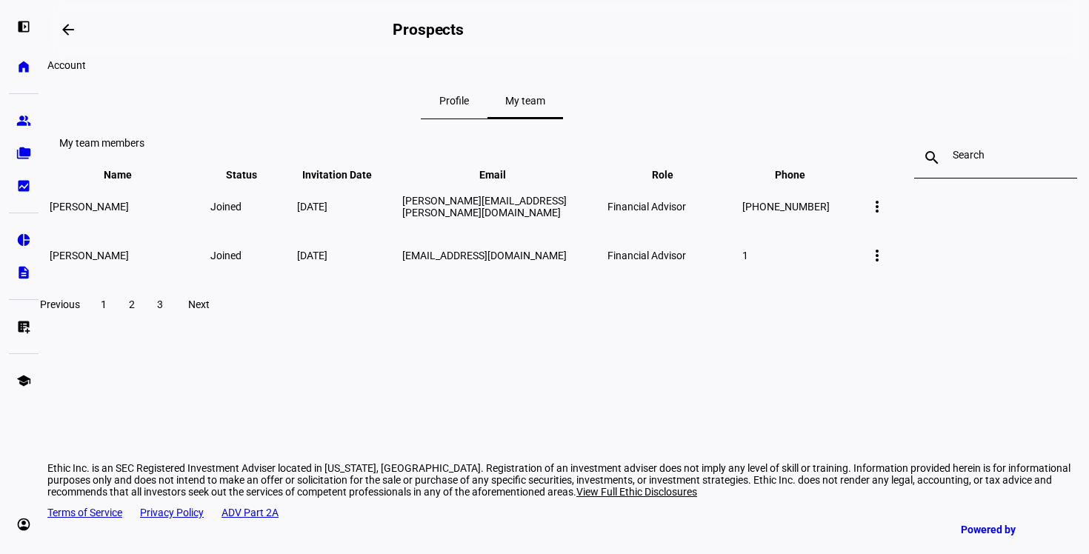
click at [117, 322] on span at bounding box center [103, 305] width 27 height 36
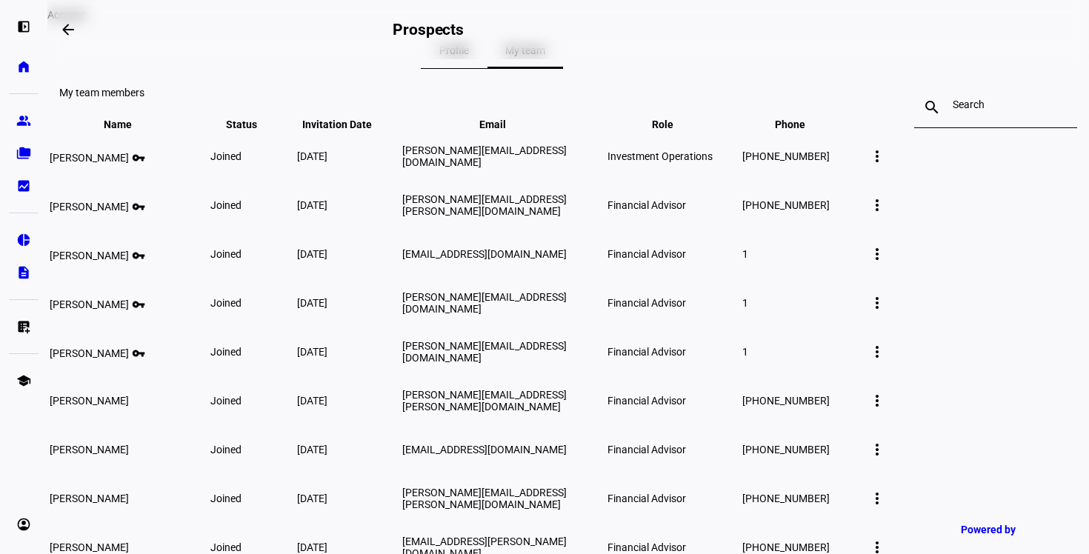
scroll to position [6, 0]
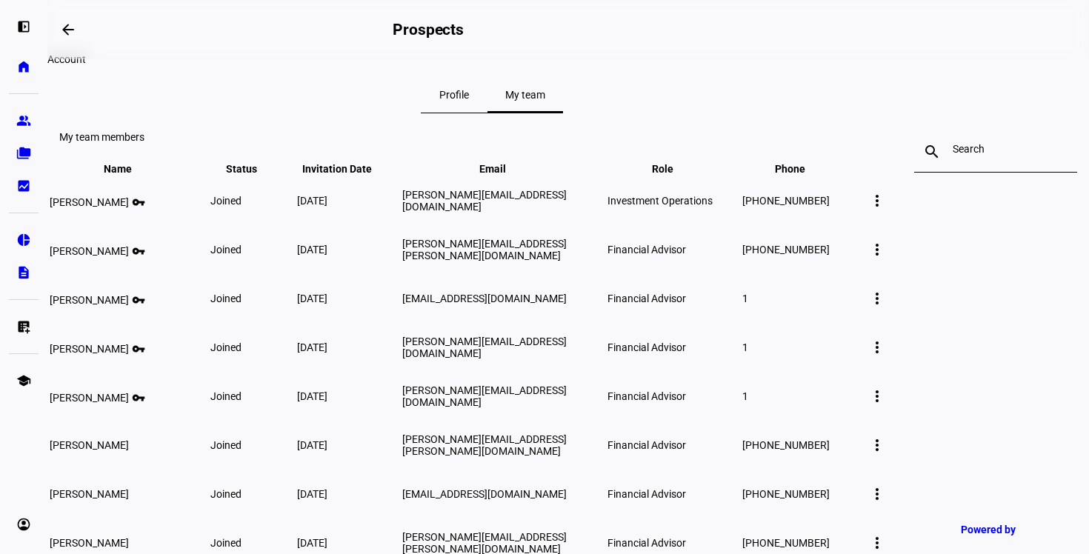
click at [469, 104] on span "Profile" at bounding box center [454, 95] width 30 height 36
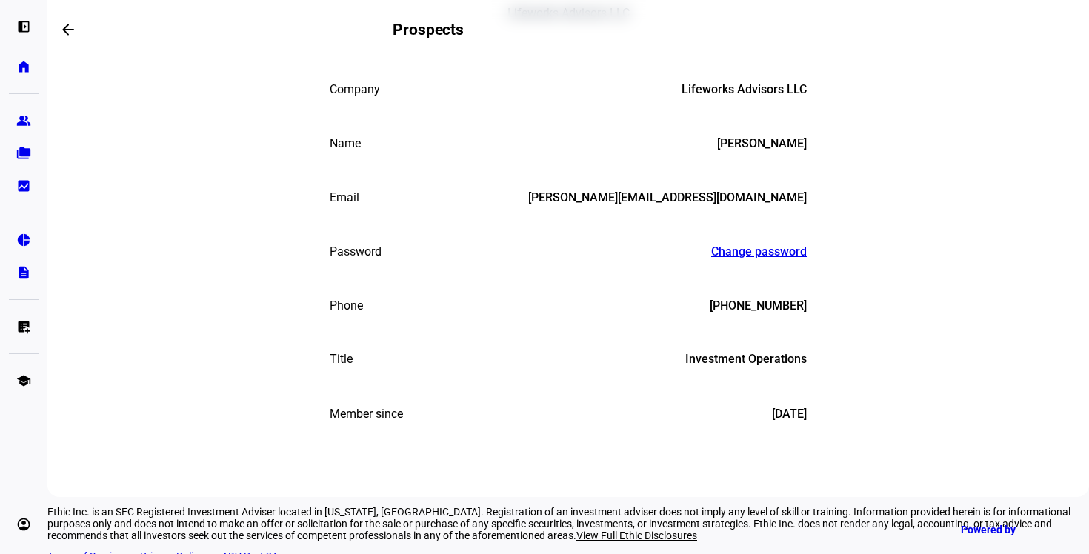
scroll to position [416, 0]
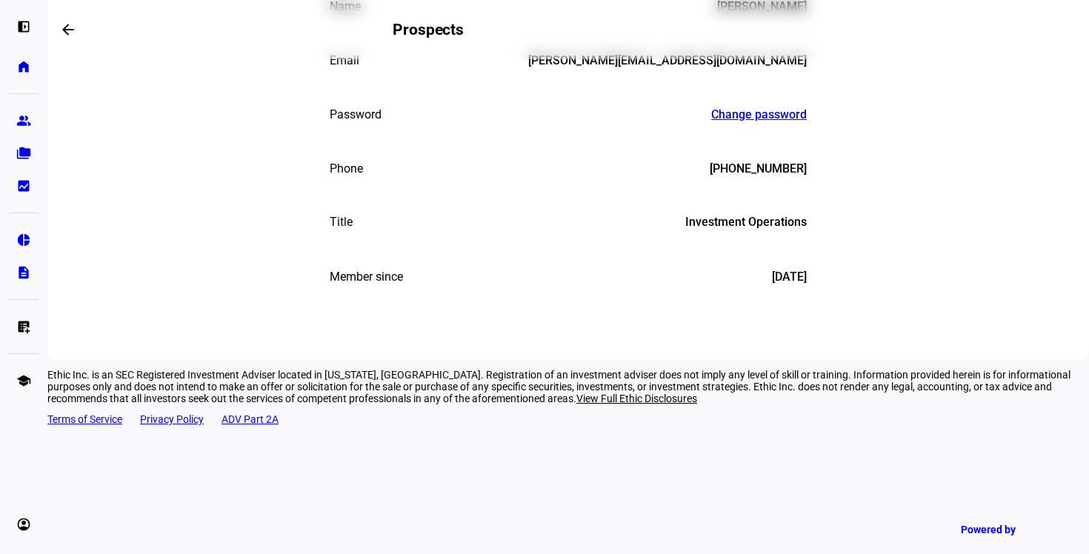
click at [744, 231] on div "Admin Investment Operations" at bounding box center [723, 223] width 168 height 16
click at [25, 147] on eth-mat-symbol "folder_copy" at bounding box center [23, 153] width 15 height 15
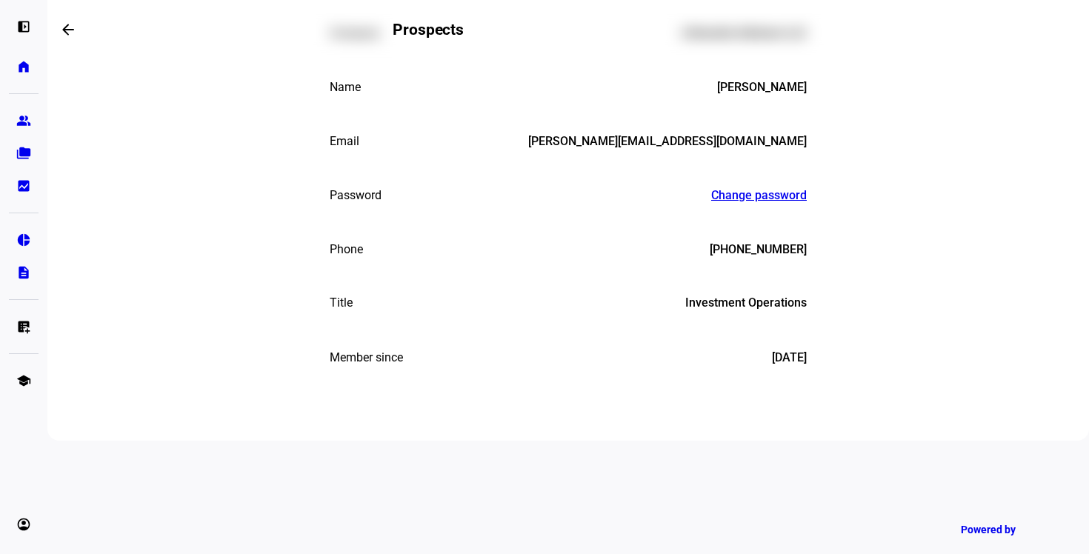
scroll to position [316, 0]
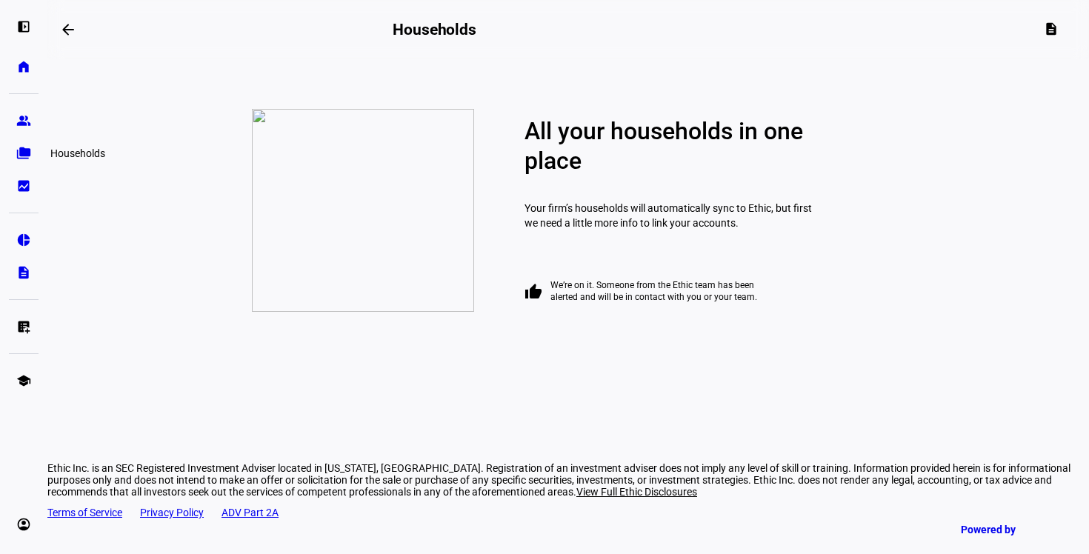
click at [23, 150] on eth-mat-symbol "folder_copy" at bounding box center [23, 153] width 15 height 15
click at [1037, 31] on span at bounding box center [1054, 30] width 36 height 24
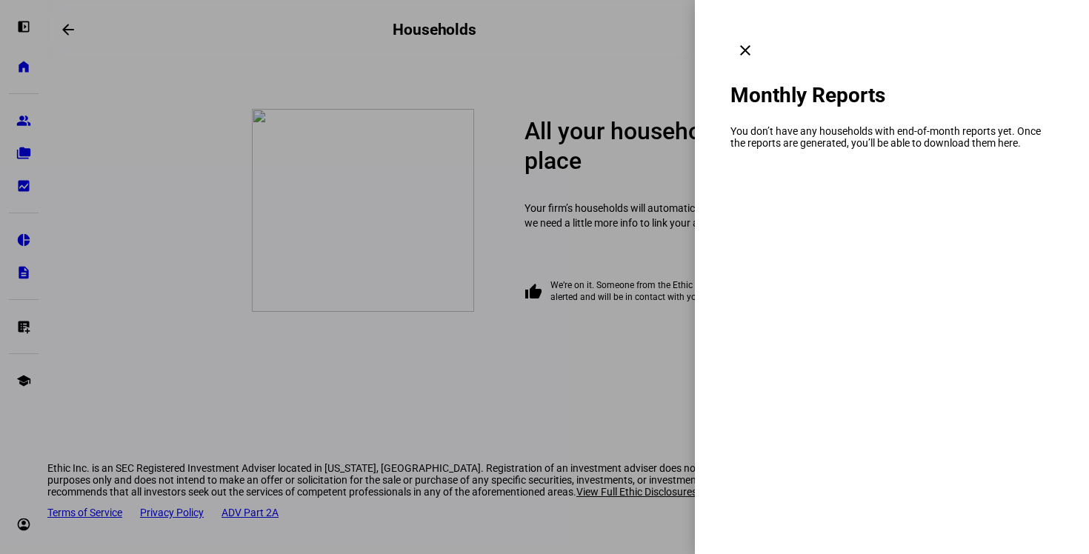
click at [1043, 22] on eth-drawer-dialog-container "clear Monthly Reports You don’t have any households with end-of-month reports y…" at bounding box center [892, 277] width 394 height 554
click at [763, 33] on span at bounding box center [746, 51] width 36 height 36
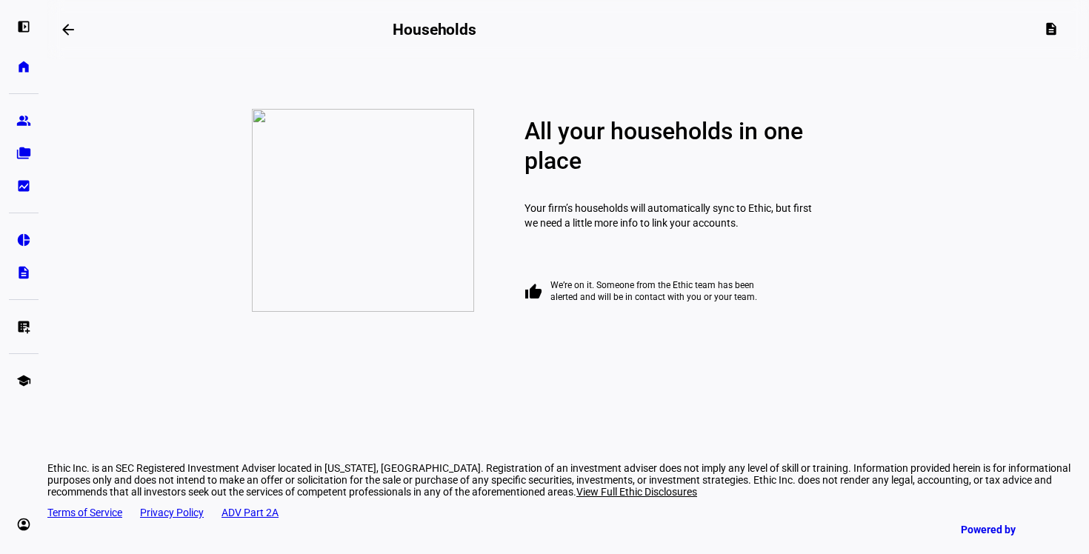
click at [9, 113] on plt-menu-item "group Prospects" at bounding box center [24, 121] width 30 height 30
click at [23, 64] on eth-mat-symbol "home" at bounding box center [23, 66] width 15 height 15
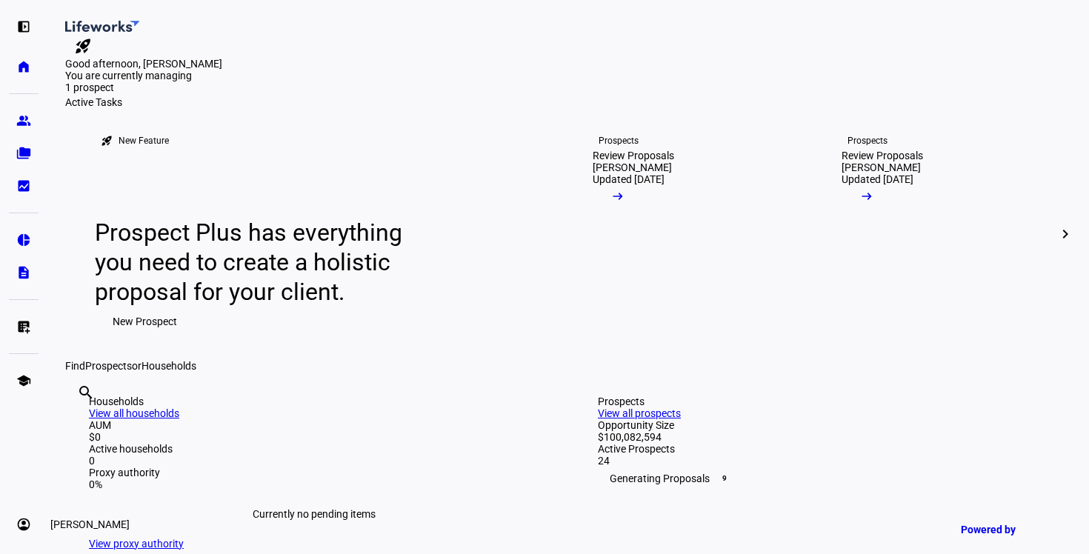
click at [19, 525] on eth-mat-symbol "account_circle" at bounding box center [23, 524] width 15 height 15
click at [129, 483] on link "My Team" at bounding box center [108, 485] width 178 height 30
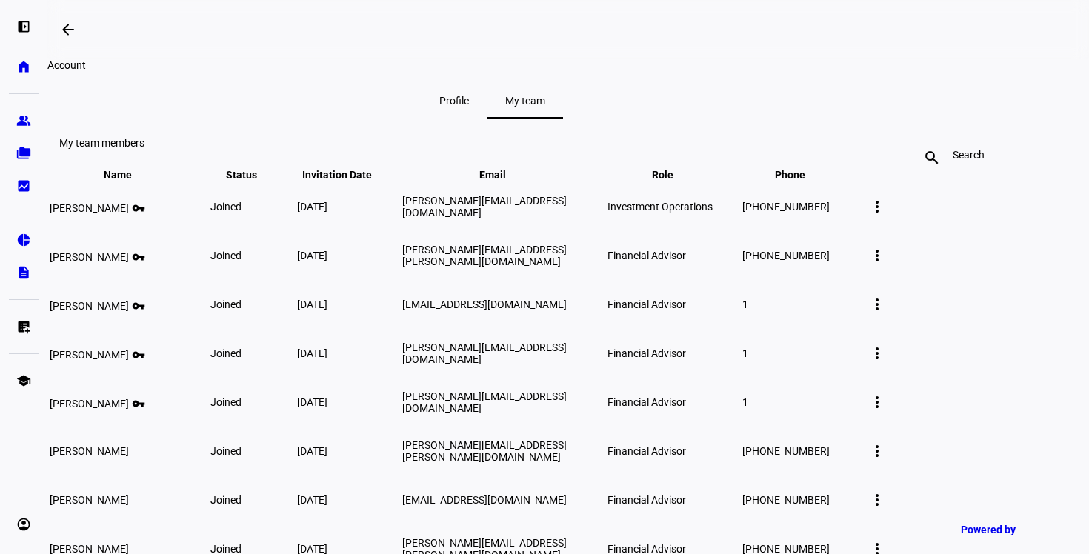
click at [953, 179] on div at bounding box center [996, 157] width 86 height 41
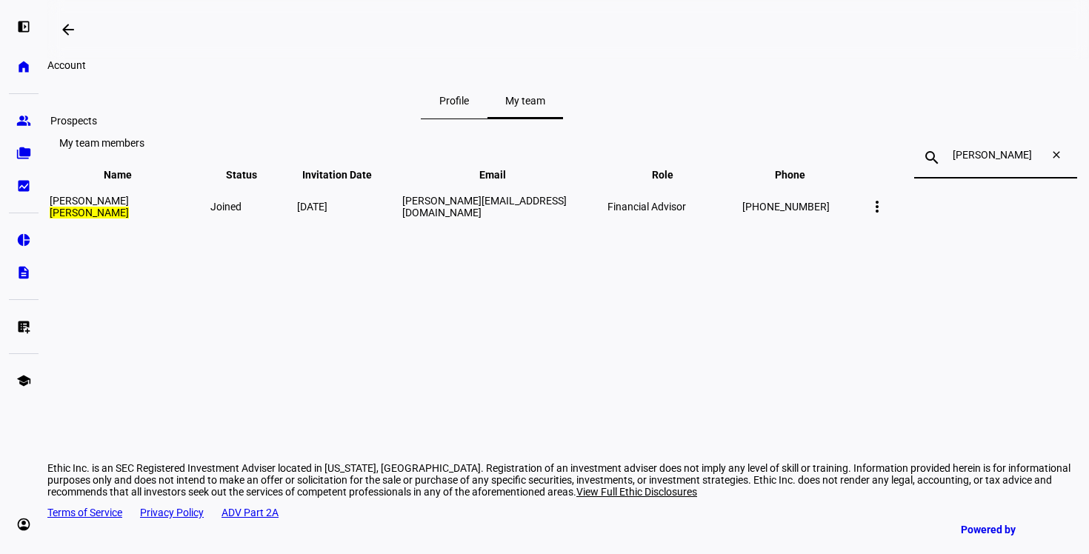
type input "[PERSON_NAME]"
click at [23, 144] on link "folder_copy Households" at bounding box center [24, 154] width 30 height 30
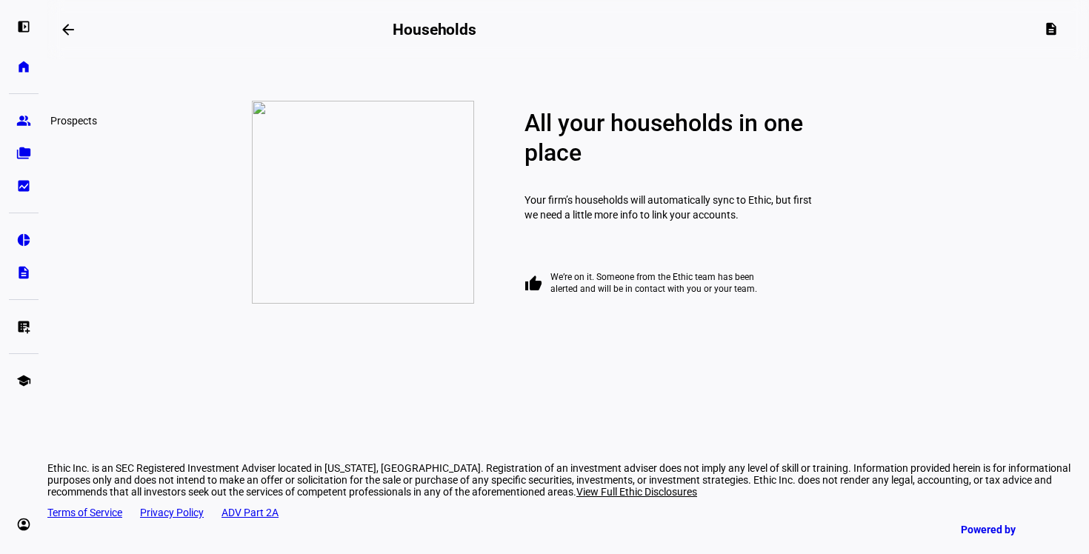
click at [19, 109] on link "group Prospects" at bounding box center [24, 121] width 30 height 30
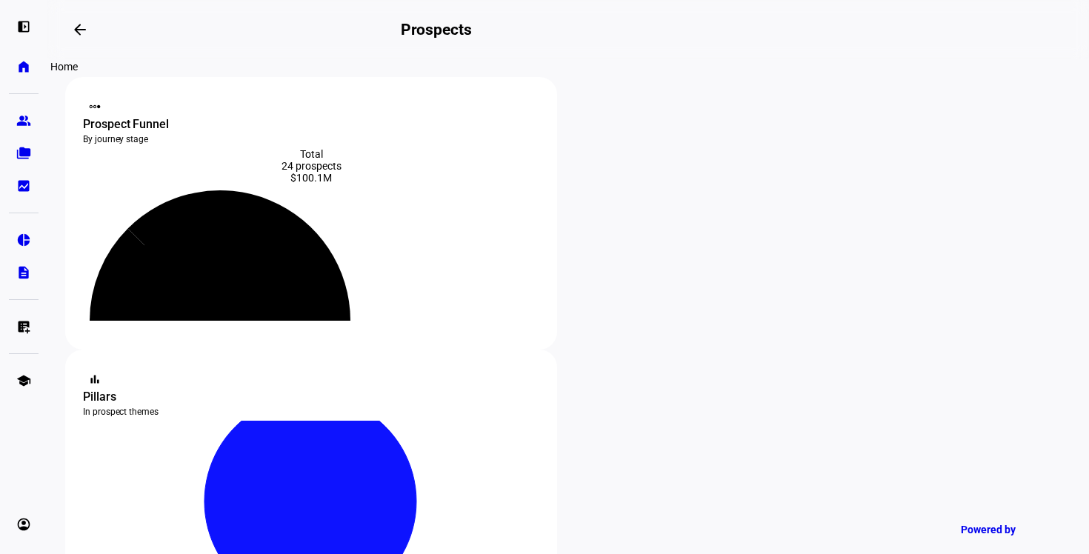
click at [24, 80] on link "home Home" at bounding box center [24, 67] width 30 height 30
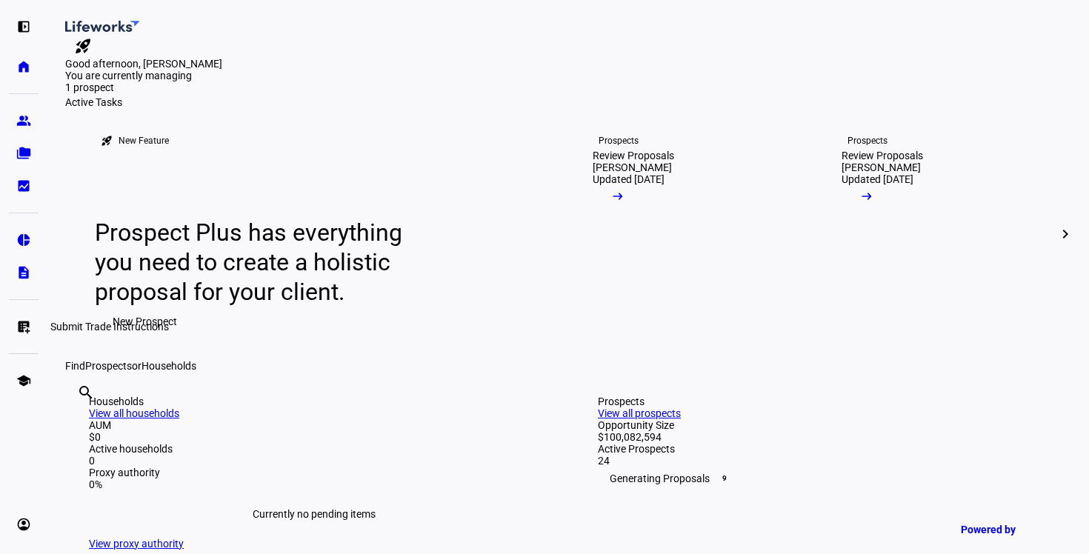
click at [25, 322] on eth-mat-symbol "list_alt_add" at bounding box center [23, 326] width 15 height 15
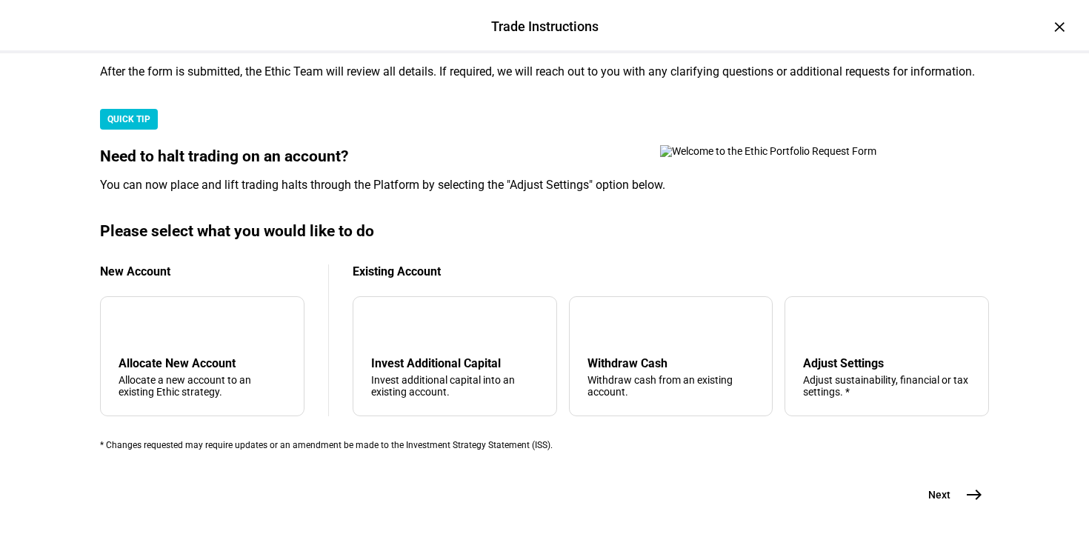
scroll to position [479, 0]
click at [1056, 33] on div "×" at bounding box center [1060, 27] width 24 height 24
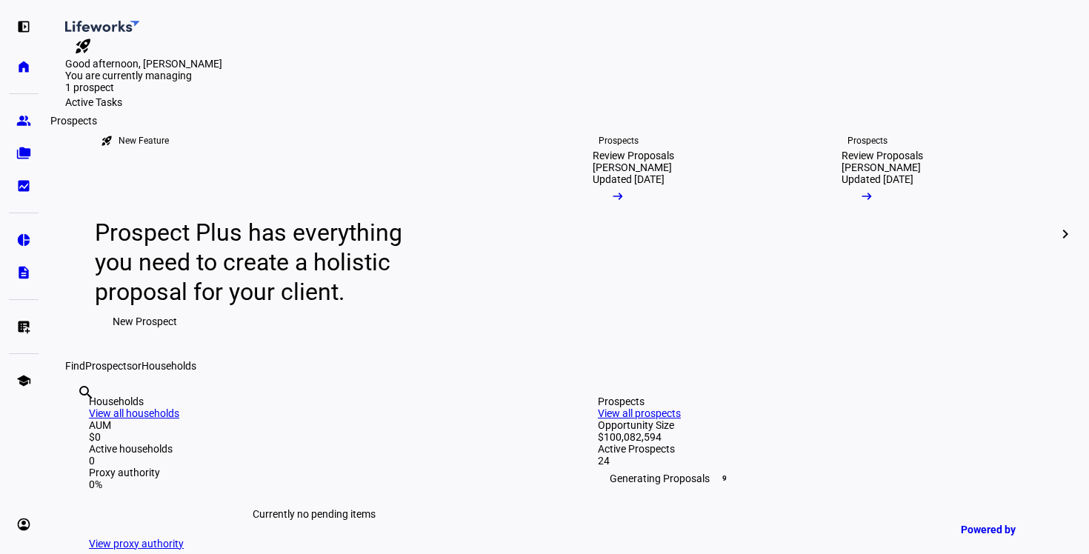
click at [27, 119] on eth-mat-symbol "group" at bounding box center [23, 120] width 15 height 15
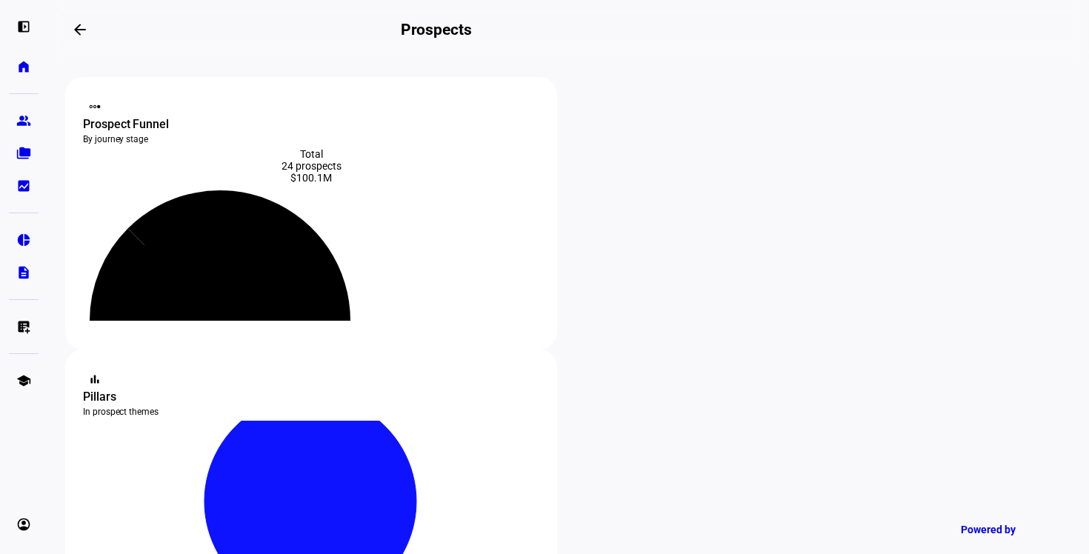
click at [19, 319] on eth-mat-symbol "list_alt_add" at bounding box center [23, 326] width 15 height 15
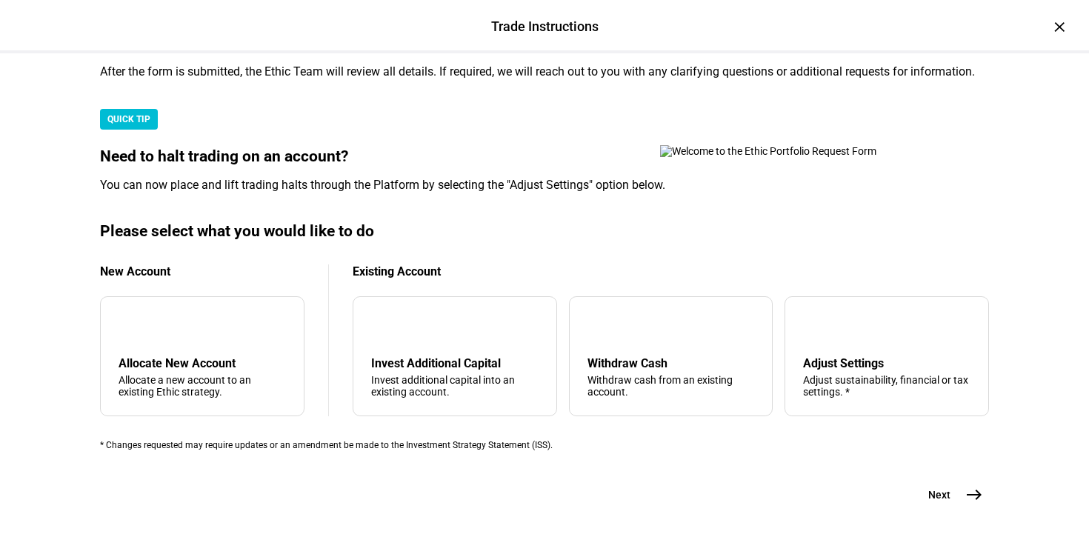
scroll to position [479, 0]
click at [235, 296] on div "add Allocate New Account Allocate a new account to an existing Ethic strategy." at bounding box center [202, 356] width 204 height 120
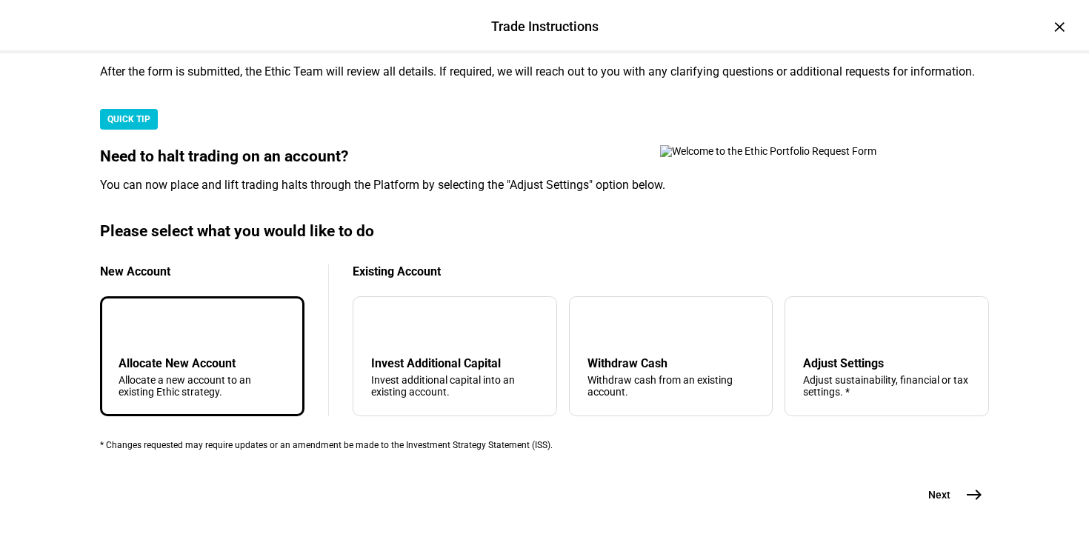
click at [233, 296] on div "add Allocate New Account Allocate a new account to an existing Ethic strategy." at bounding box center [202, 356] width 204 height 120
click at [956, 480] on button "Next east" at bounding box center [950, 495] width 79 height 30
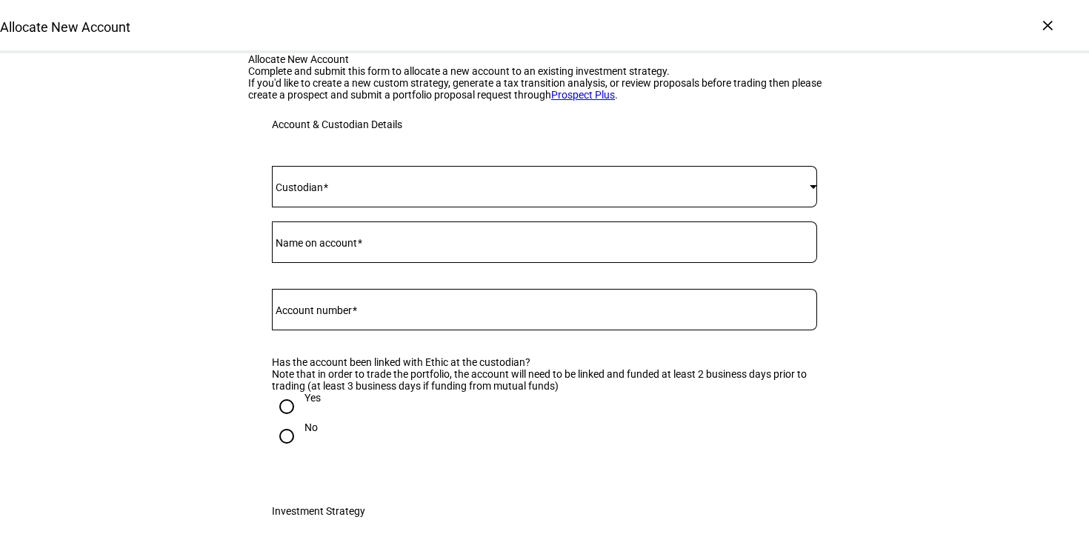
scroll to position [98, 0]
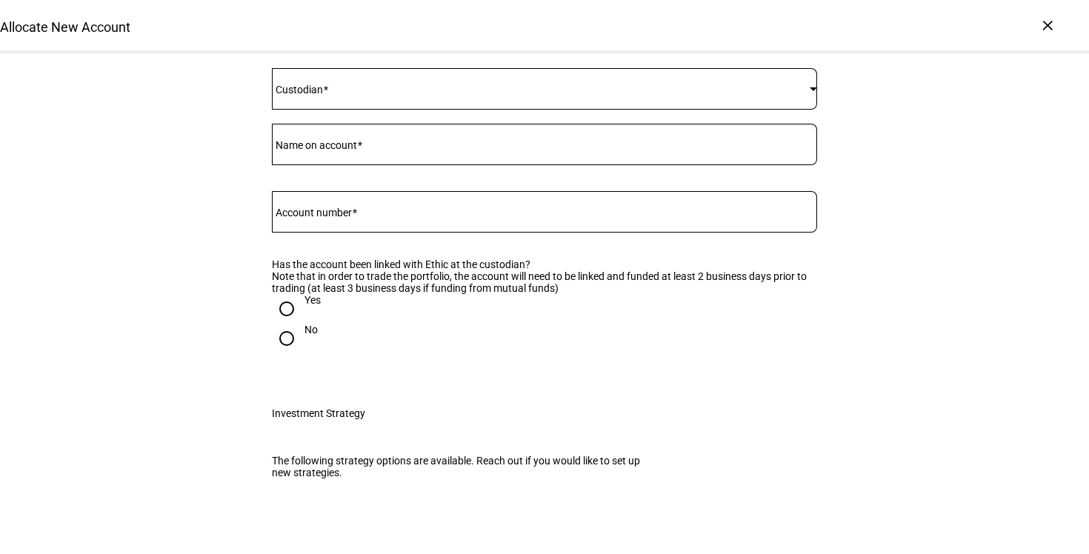
click at [600, 110] on div at bounding box center [544, 88] width 545 height 41
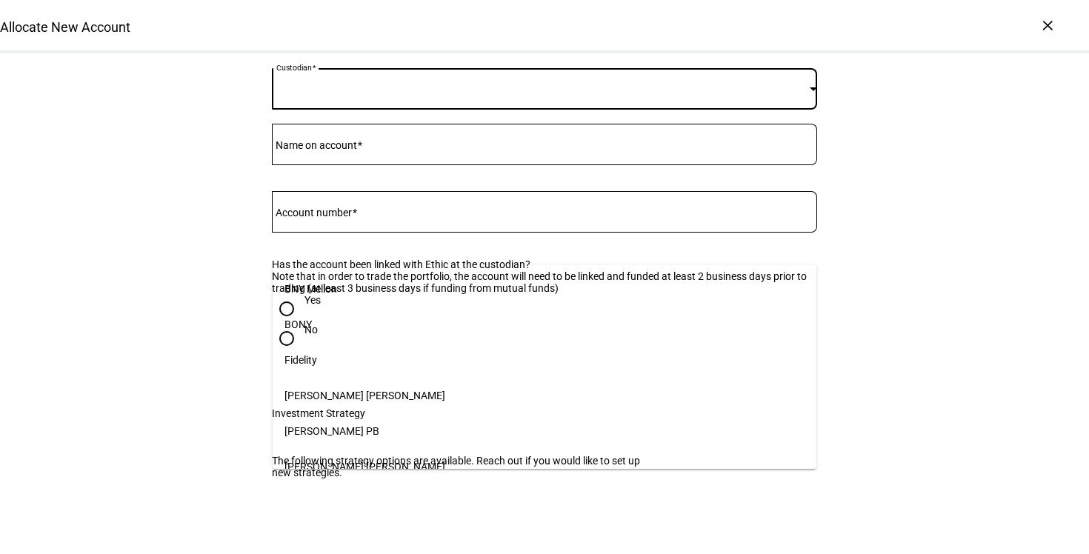
click at [590, 251] on div at bounding box center [544, 277] width 1089 height 554
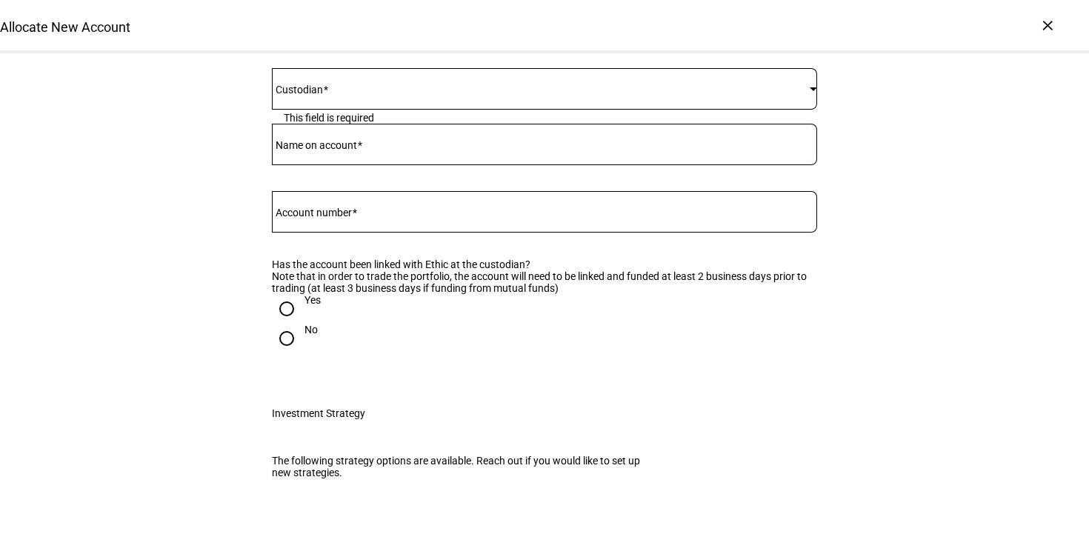
click at [590, 95] on span at bounding box center [541, 89] width 538 height 12
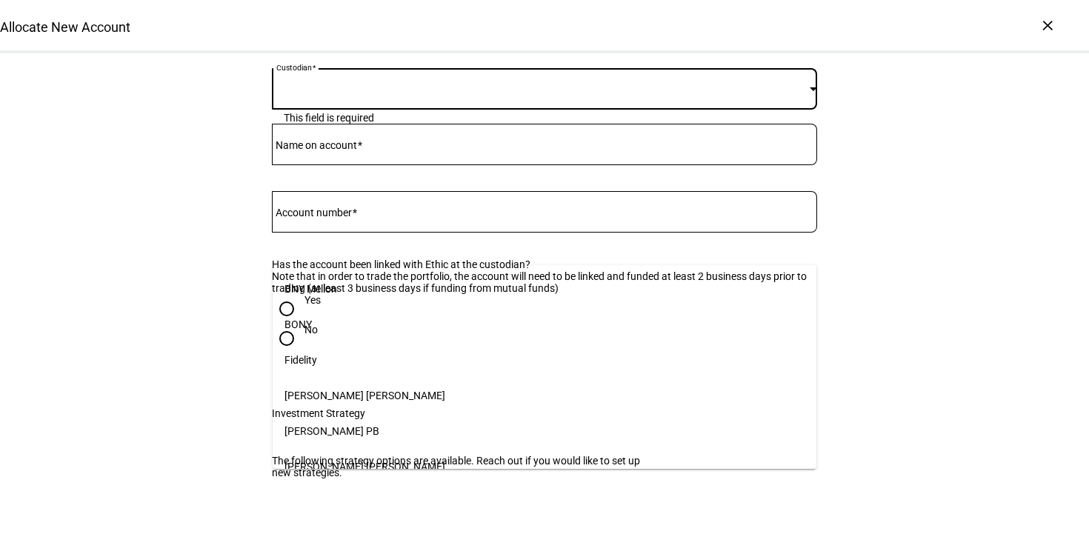
scroll to position [152, 0]
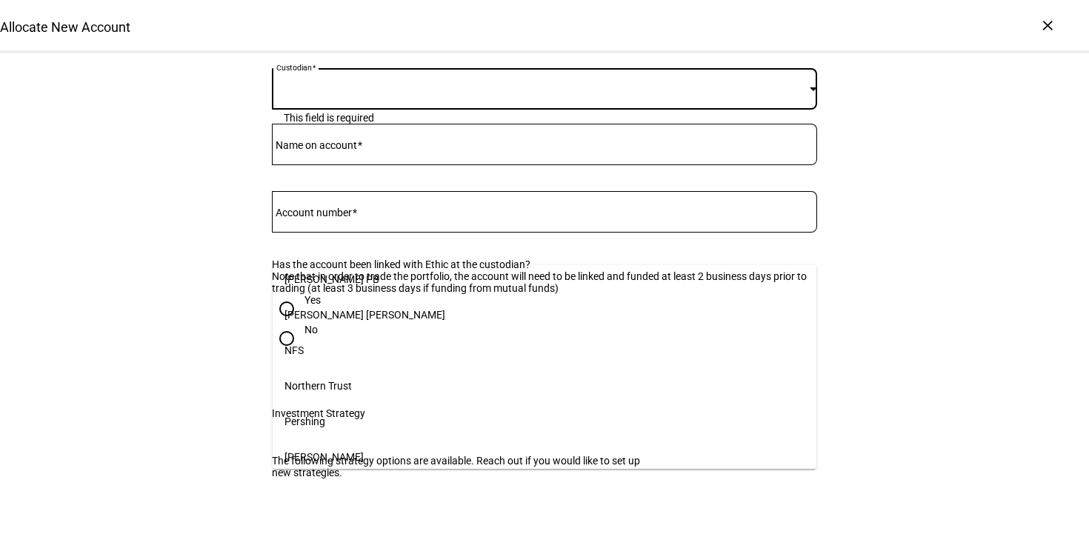
click at [423, 454] on mat-option "[PERSON_NAME]" at bounding box center [545, 457] width 544 height 36
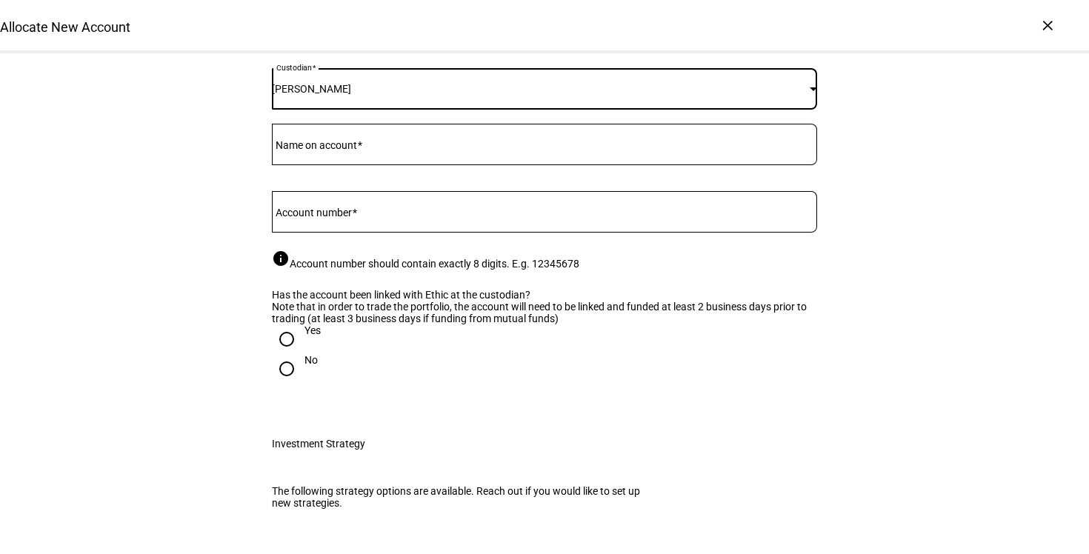
click at [395, 147] on input "Name on account" at bounding box center [544, 142] width 545 height 12
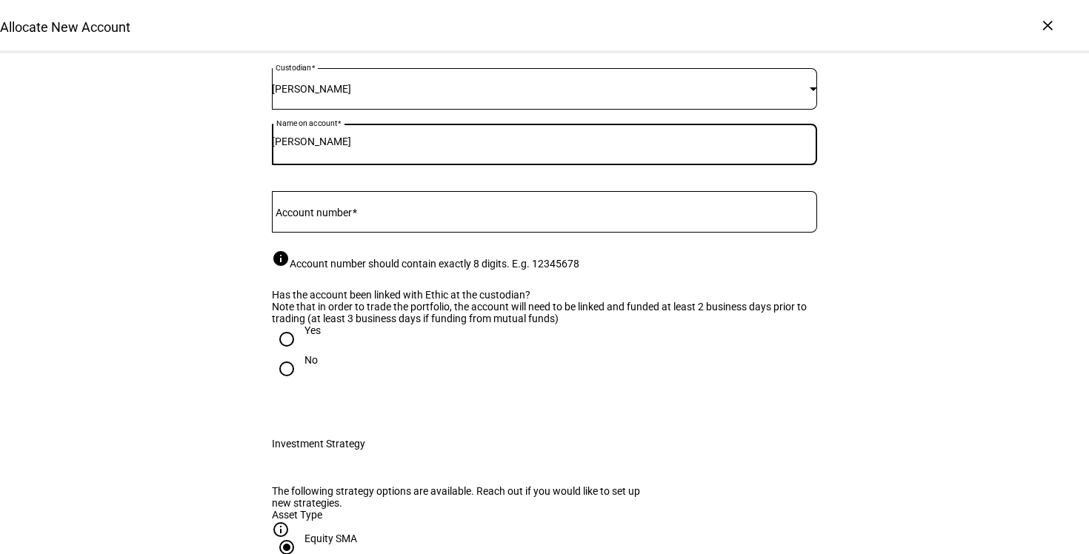
type input "[PERSON_NAME]"
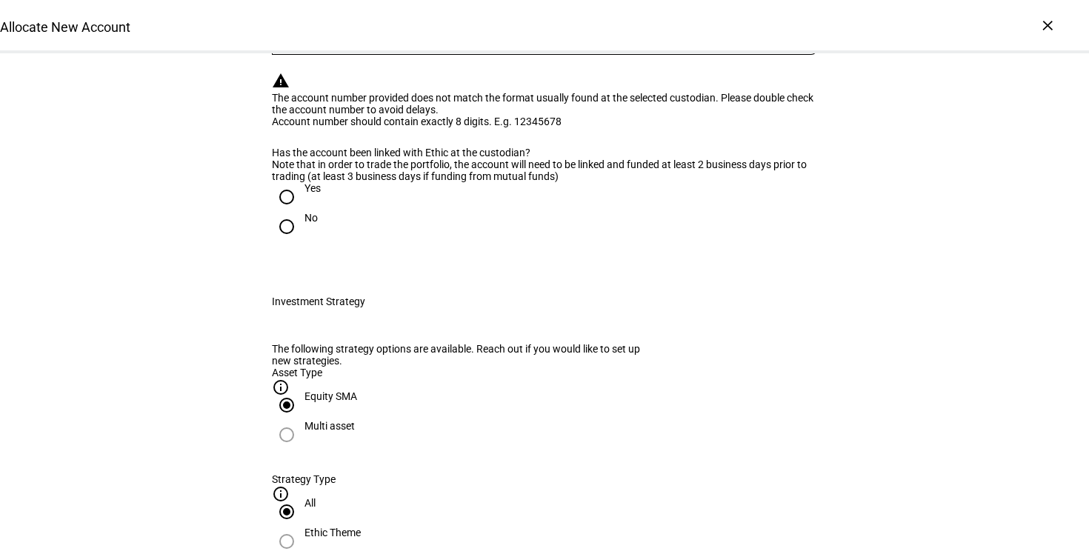
scroll to position [279, 0]
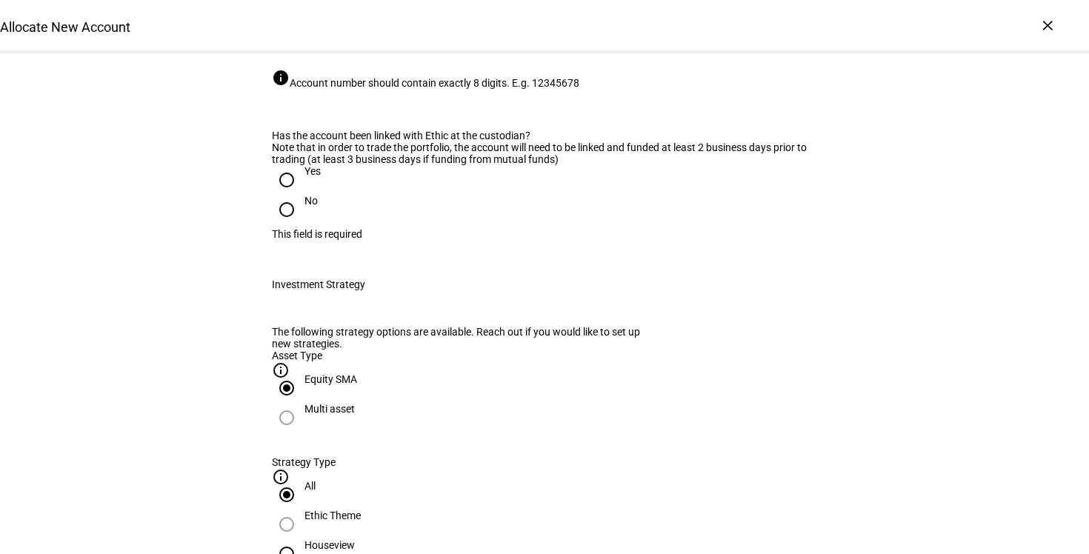
click at [316, 34] on input "1234569" at bounding box center [544, 28] width 545 height 12
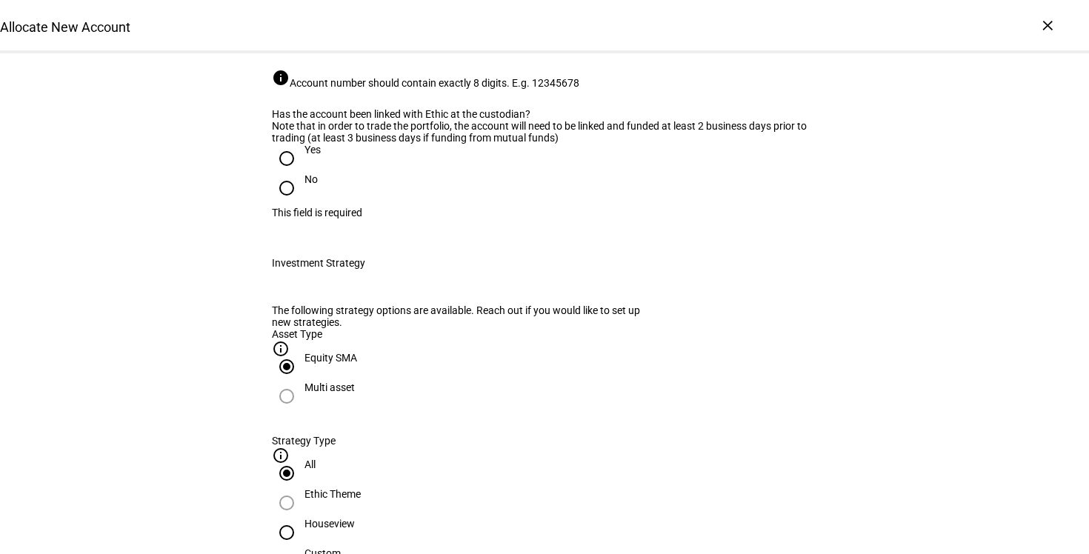
click at [390, 34] on input "1234569" at bounding box center [544, 28] width 545 height 12
type input "12345699"
click at [262, 239] on div "Custodian [PERSON_NAME] Name on account [PERSON_NAME] Account Number 12345699 C…" at bounding box center [544, 55] width 593 height 370
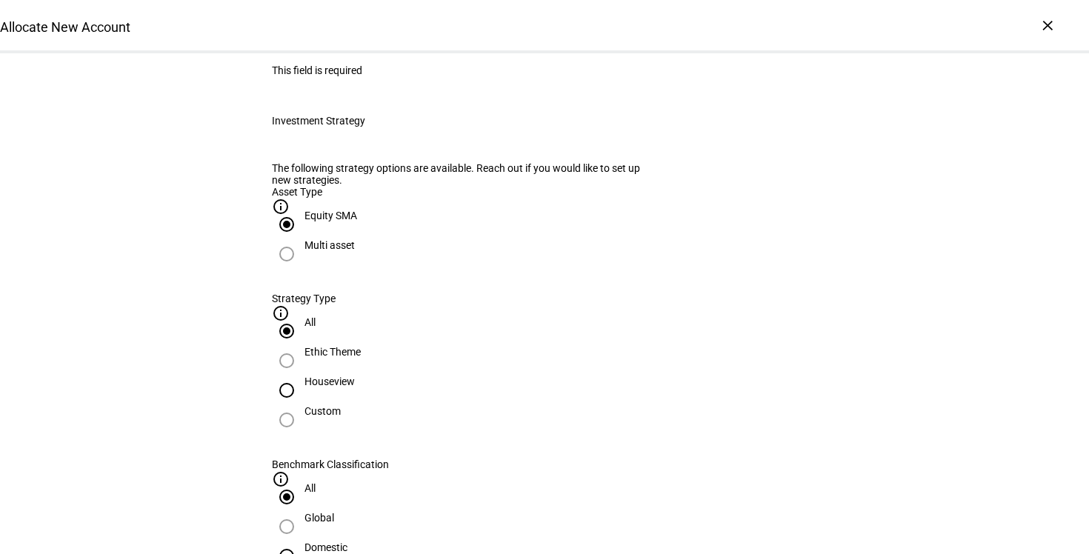
scroll to position [455, 0]
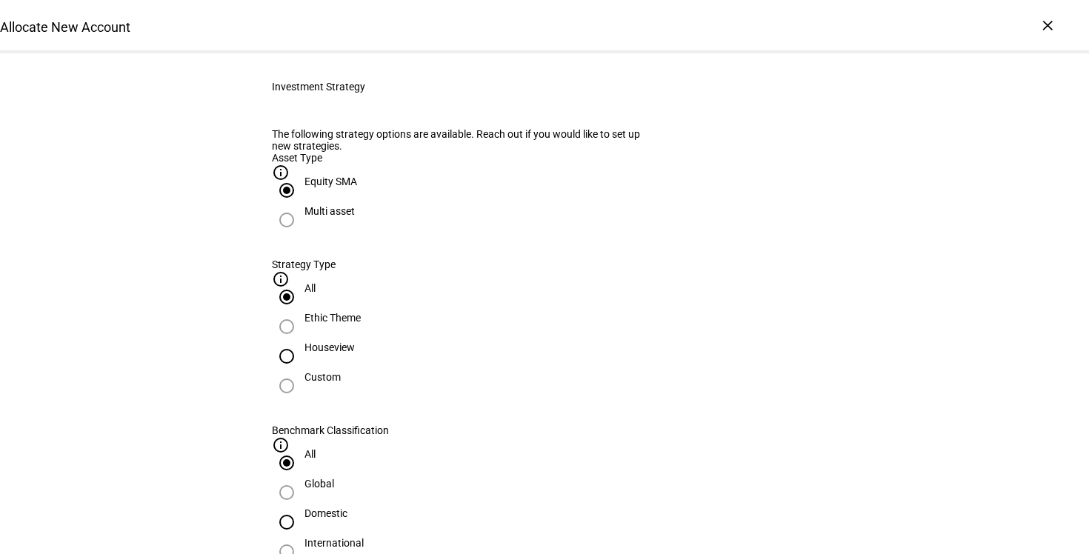
radio input "true"
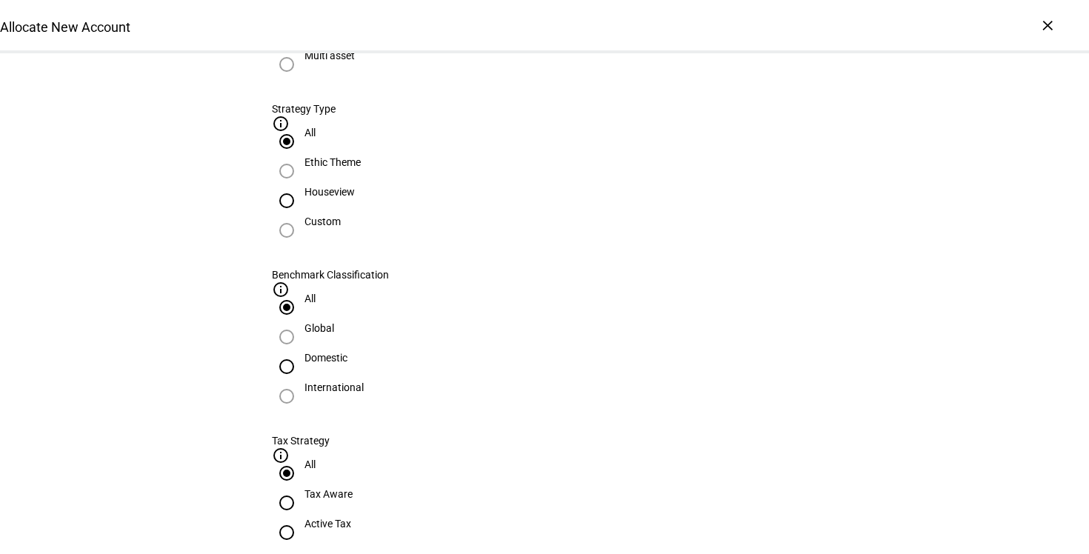
scroll to position [637, 0]
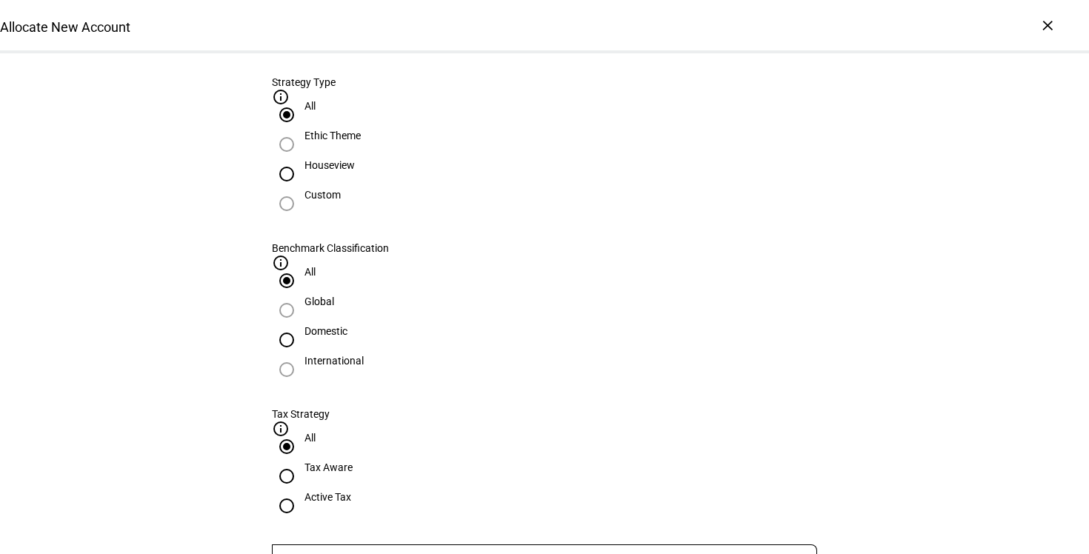
click at [302, 23] on input "Equity SMA" at bounding box center [287, 8] width 30 height 30
click at [302, 189] on input "Houseview" at bounding box center [287, 174] width 30 height 30
radio input "true"
click at [455, 159] on div "Ethic Theme" at bounding box center [544, 145] width 545 height 30
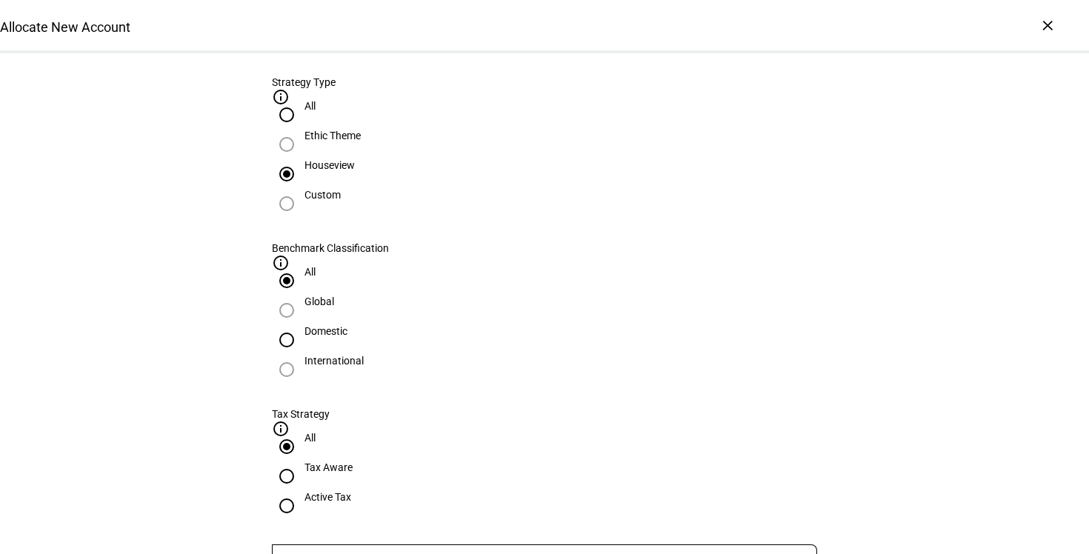
click at [355, 171] on div "Houseview" at bounding box center [329, 165] width 50 height 12
click at [302, 189] on input "Houseview" at bounding box center [287, 174] width 30 height 30
click at [302, 325] on input "Domestic" at bounding box center [287, 340] width 30 height 30
radio input "true"
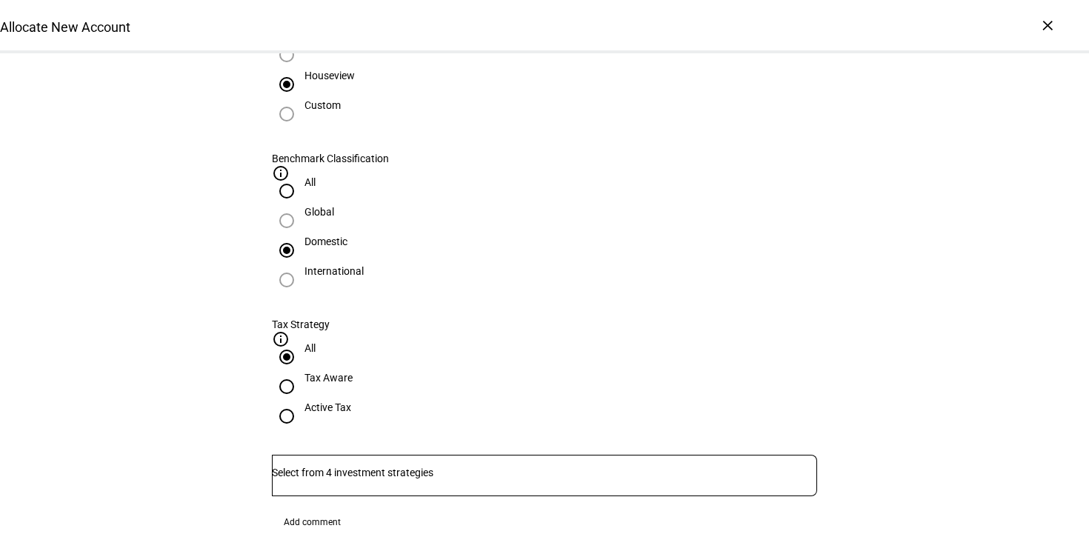
click at [302, 402] on input "Active Tax" at bounding box center [287, 417] width 30 height 30
radio input "true"
click at [302, 372] on input "Tax Aware" at bounding box center [287, 387] width 30 height 30
radio input "true"
click at [302, 342] on input "All" at bounding box center [287, 357] width 30 height 30
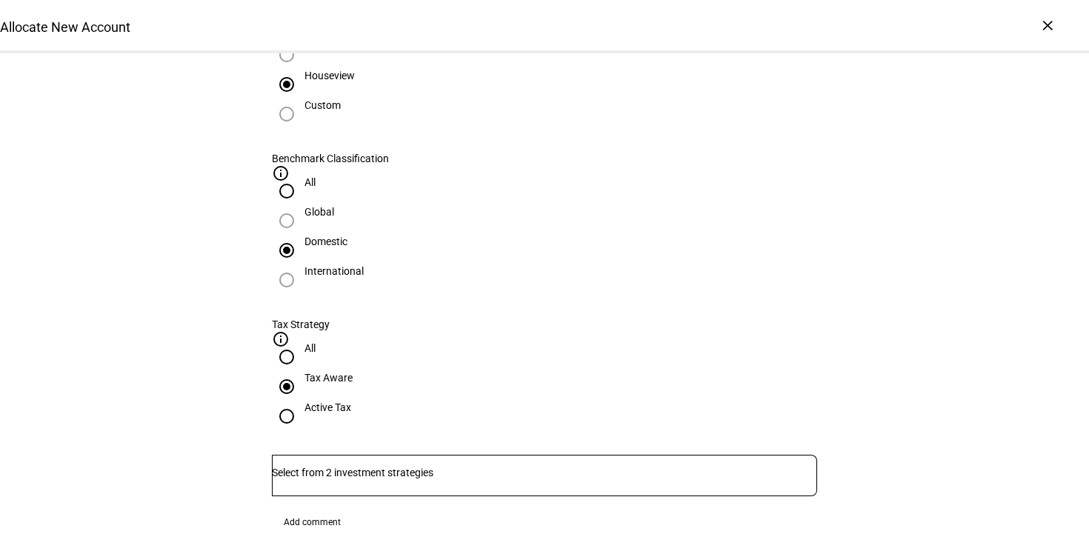
radio input "true"
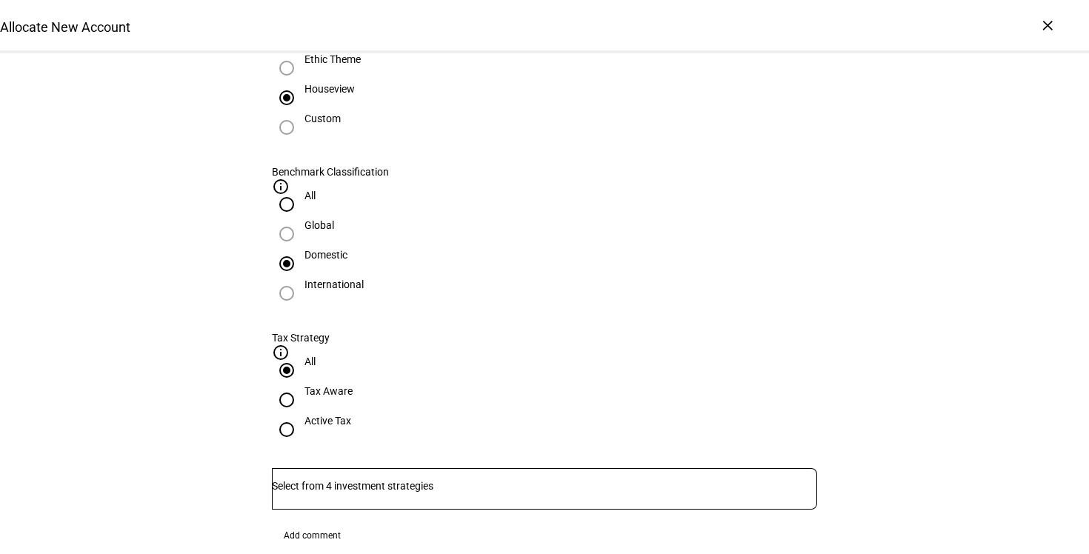
scroll to position [713, 0]
click at [573, 469] on div at bounding box center [544, 489] width 545 height 41
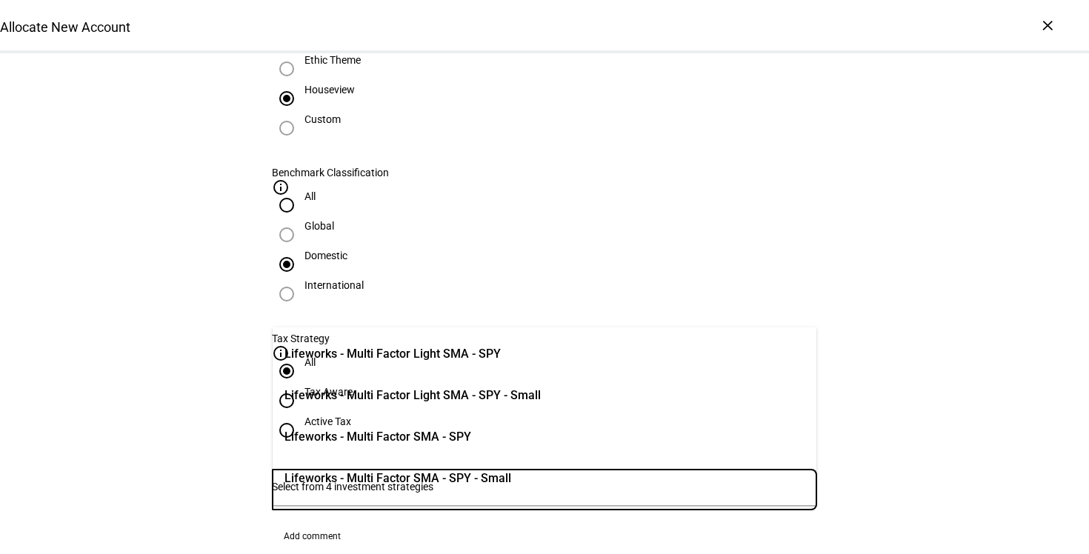
click at [471, 441] on span "Lifeworks - Multi Factor SMA - SPY" at bounding box center [377, 437] width 187 height 18
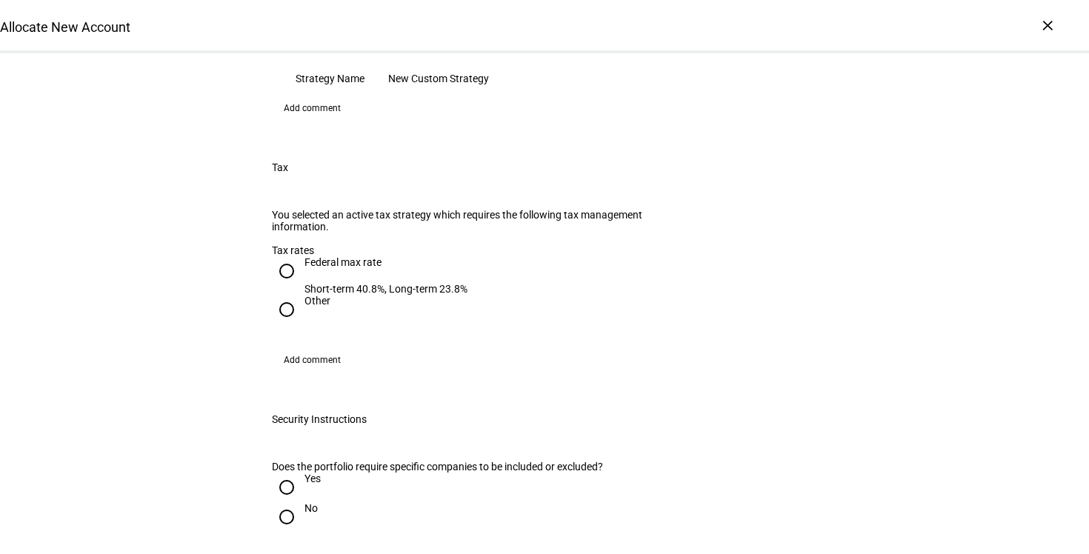
scroll to position [1155, 0]
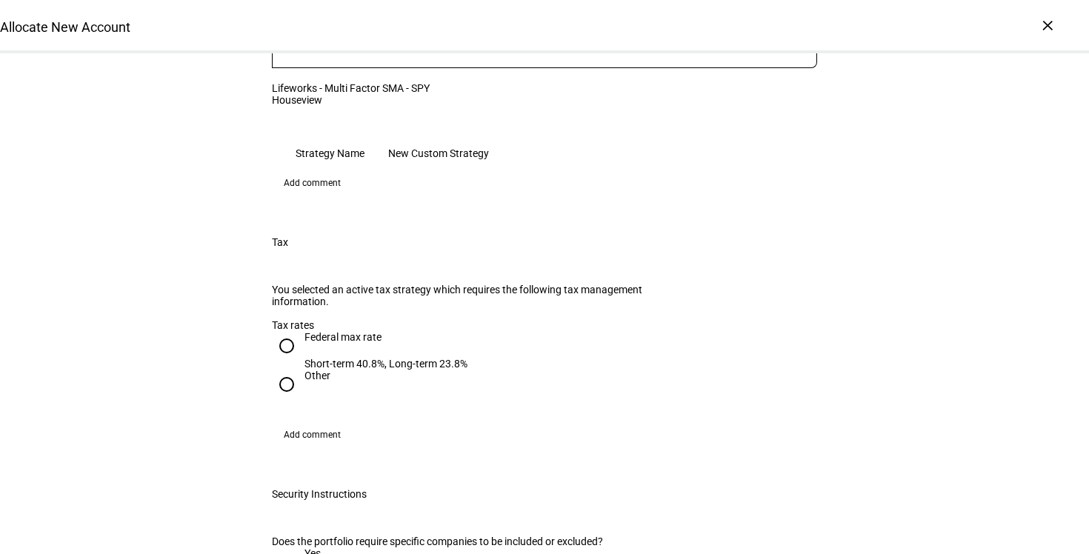
click at [305, 370] on div "Other" at bounding box center [317, 383] width 26 height 27
click at [302, 370] on input "Other" at bounding box center [287, 385] width 30 height 30
radio input "true"
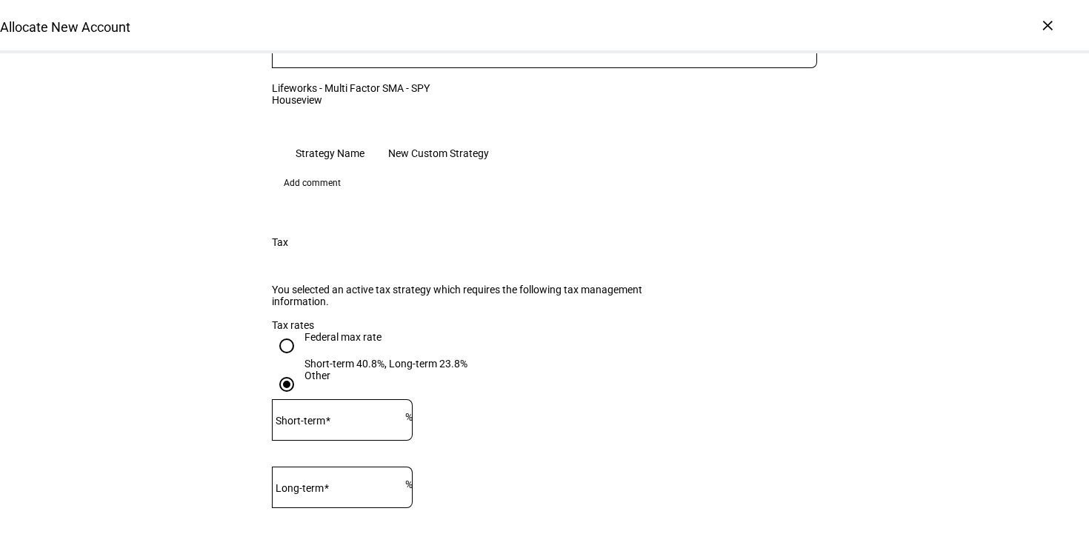
click at [325, 415] on mat-label "Short-term" at bounding box center [301, 421] width 50 height 12
click at [350, 411] on input "Short-term" at bounding box center [338, 417] width 133 height 12
type input "2"
type input "22"
click at [376, 508] on div at bounding box center [342, 515] width 141 height 14
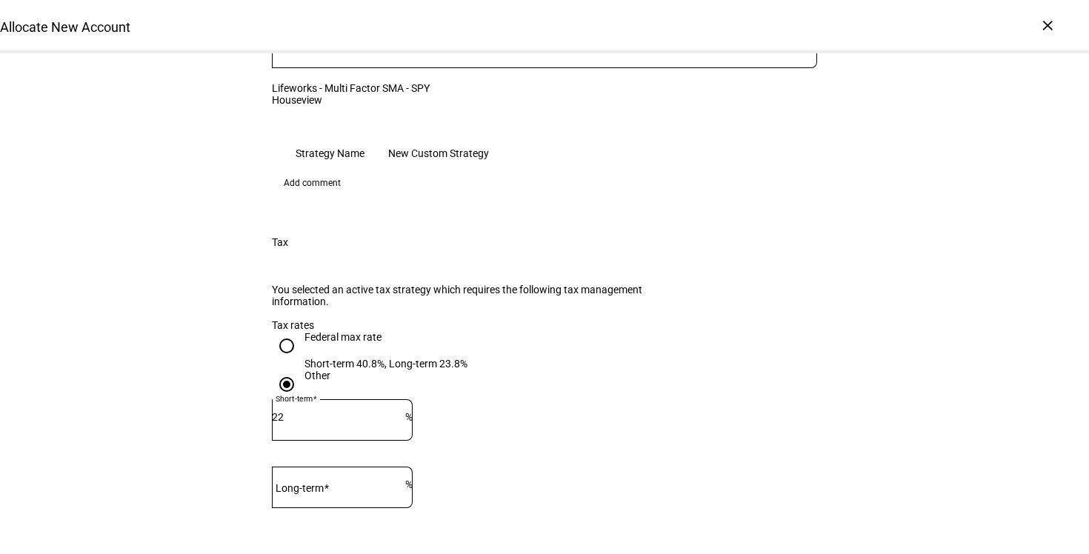
click at [375, 479] on input "Long-term" at bounding box center [338, 485] width 133 height 12
type input "10"
click at [159, 372] on div "Allocate New Account Complete and submit this form to allocate a new account to…" at bounding box center [544, 173] width 1089 height 2550
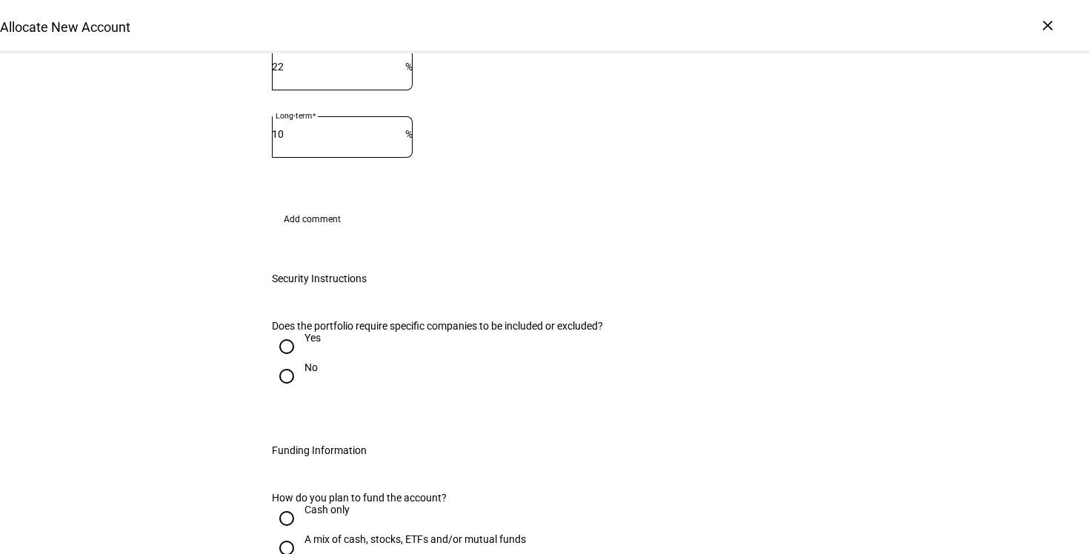
scroll to position [1527, 0]
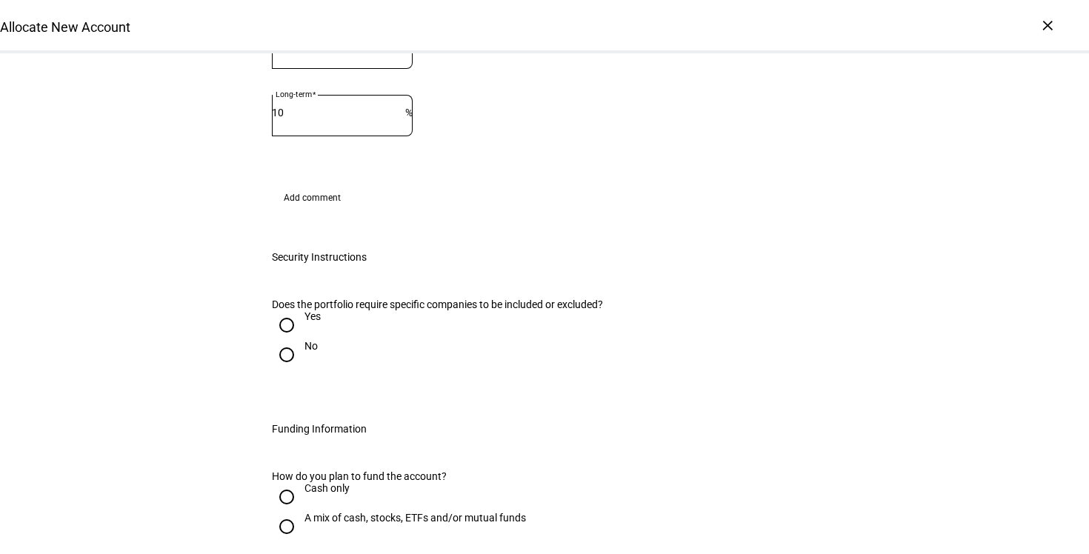
click at [296, 310] on input "Yes" at bounding box center [287, 325] width 30 height 30
radio input "true"
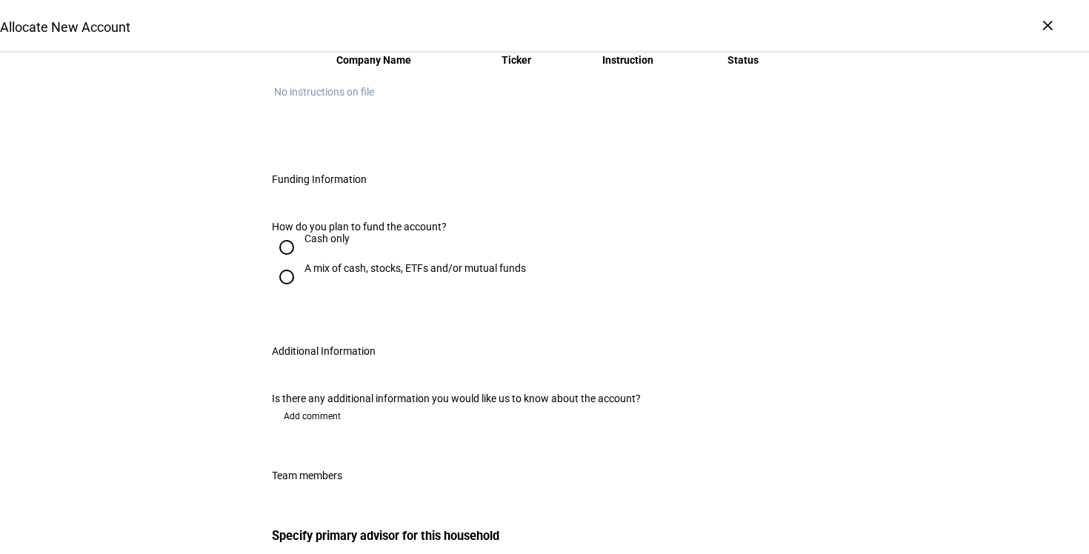
scroll to position [1931, 0]
click at [324, 232] on div "Cash only" at bounding box center [326, 238] width 45 height 12
click at [302, 232] on input "Cash only" at bounding box center [287, 247] width 30 height 30
radio input "true"
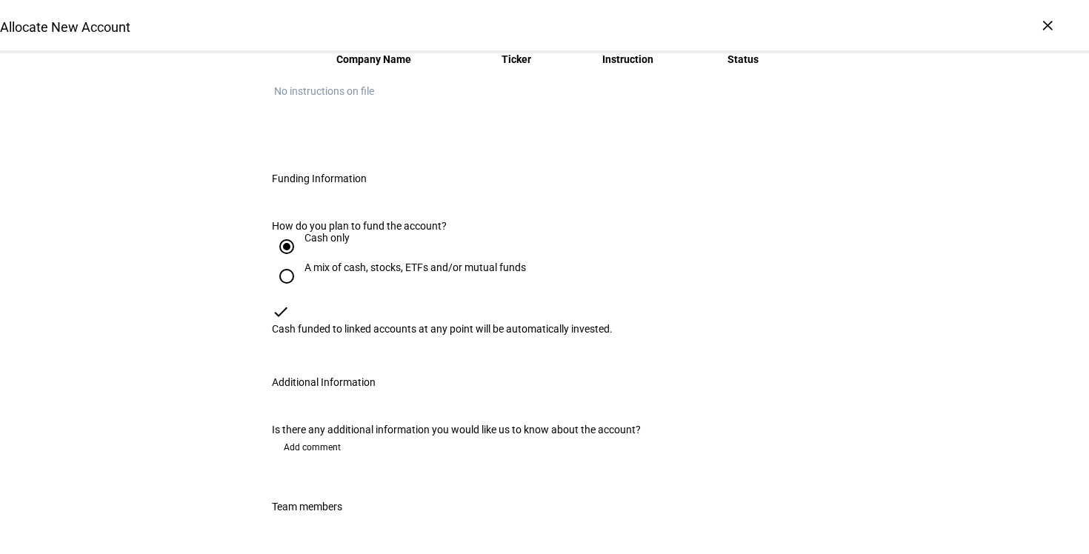
click at [326, 262] on div "A mix of cash, stocks, ETFs and/or mutual funds" at bounding box center [415, 268] width 222 height 12
click at [302, 262] on input "A mix of cash, stocks, ETFs and/or mutual funds" at bounding box center [287, 277] width 30 height 30
radio input "true"
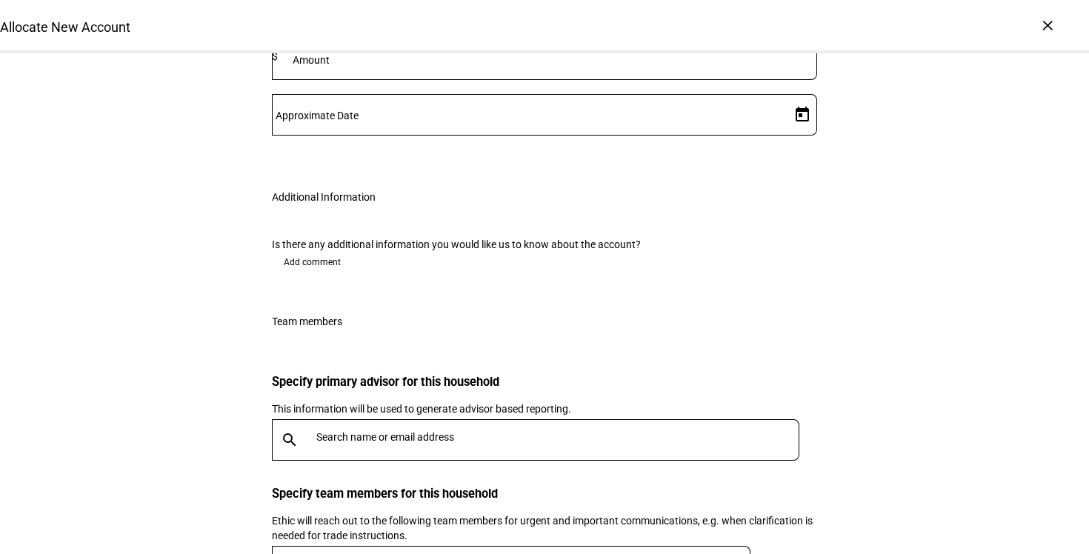
scroll to position [2592, 0]
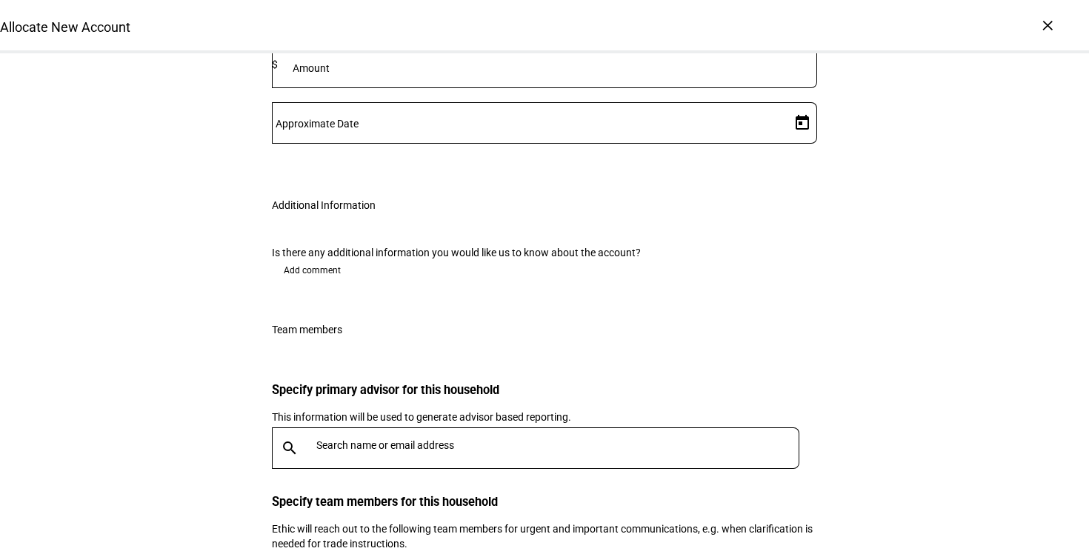
click at [578, 439] on input "text" at bounding box center [560, 445] width 489 height 12
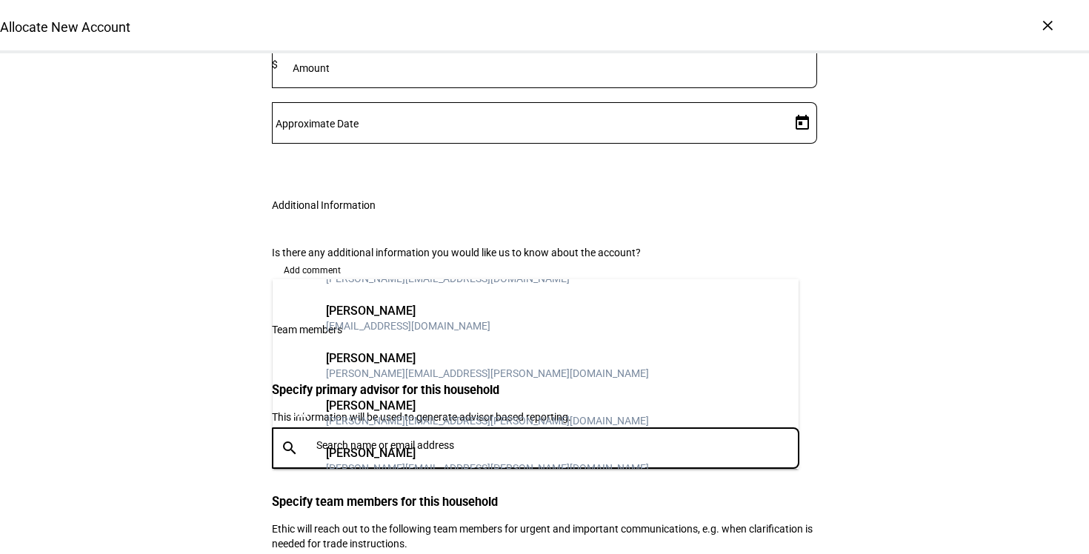
scroll to position [33, 0]
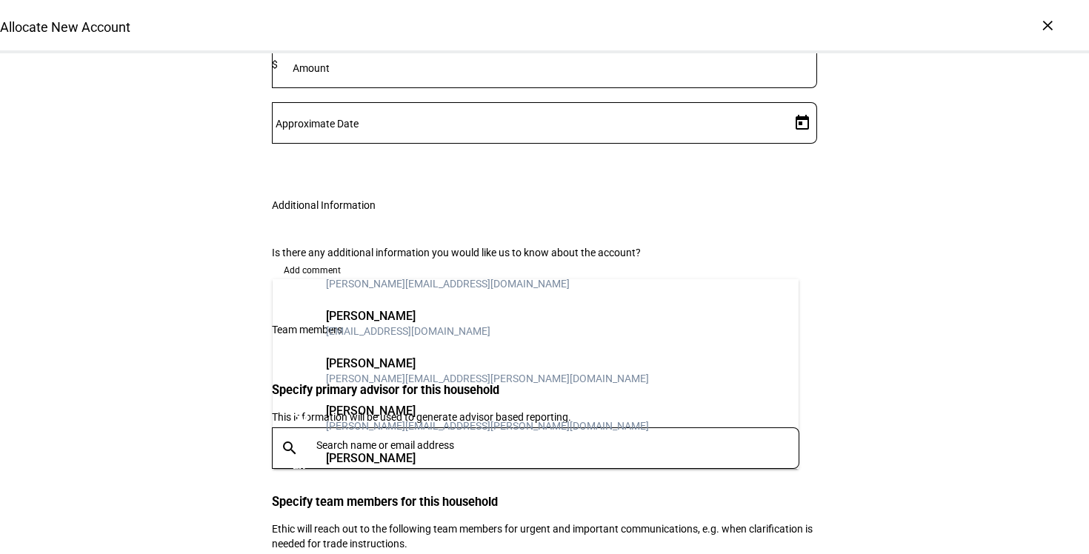
click at [567, 355] on mat-option "CB [PERSON_NAME] [PERSON_NAME][EMAIL_ADDRESS][PERSON_NAME][DOMAIN_NAME]" at bounding box center [536, 370] width 526 height 47
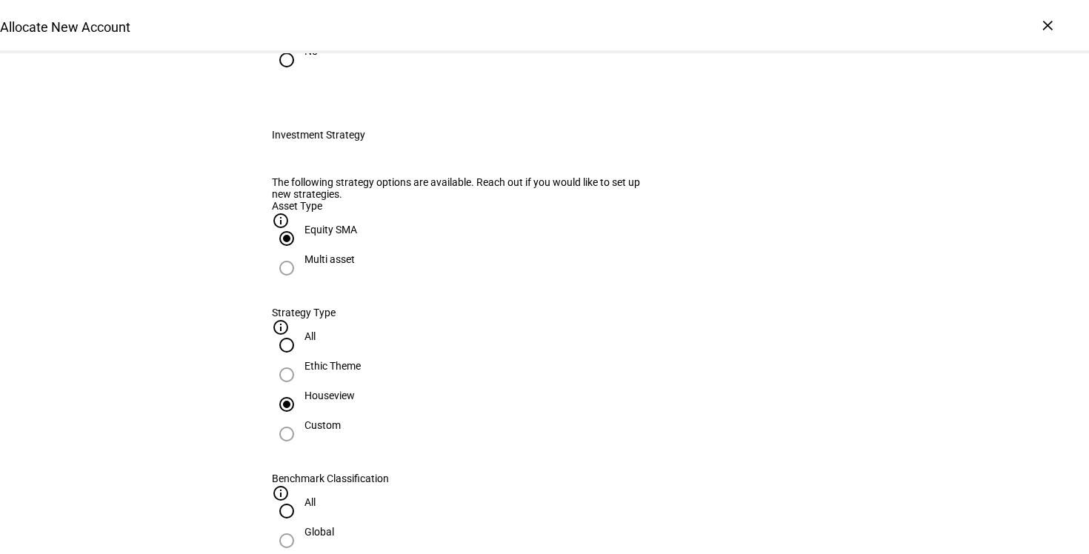
scroll to position [0, 0]
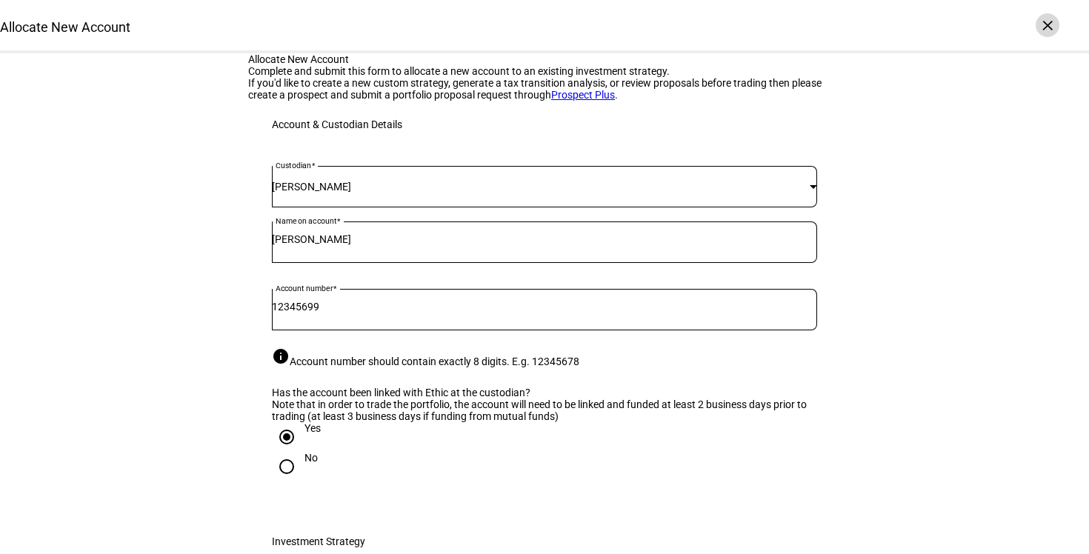
click at [1049, 27] on div "×" at bounding box center [1048, 25] width 24 height 24
